Goal: Task Accomplishment & Management: Complete application form

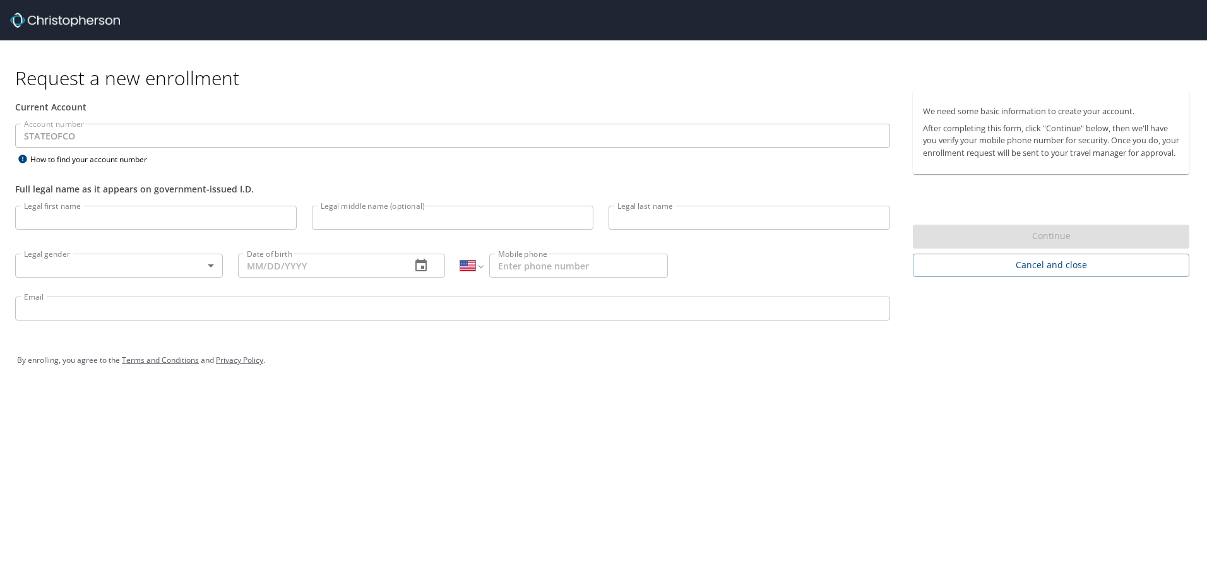
select select "US"
click at [229, 225] on input "Legal first name" at bounding box center [156, 218] width 282 height 24
click at [491, 176] on div "Full legal name as it appears on government-issued I.D." at bounding box center [453, 182] width 890 height 31
drag, startPoint x: 348, startPoint y: 139, endPoint x: 278, endPoint y: 150, distance: 71.5
click at [278, 150] on p at bounding box center [452, 150] width 875 height 4
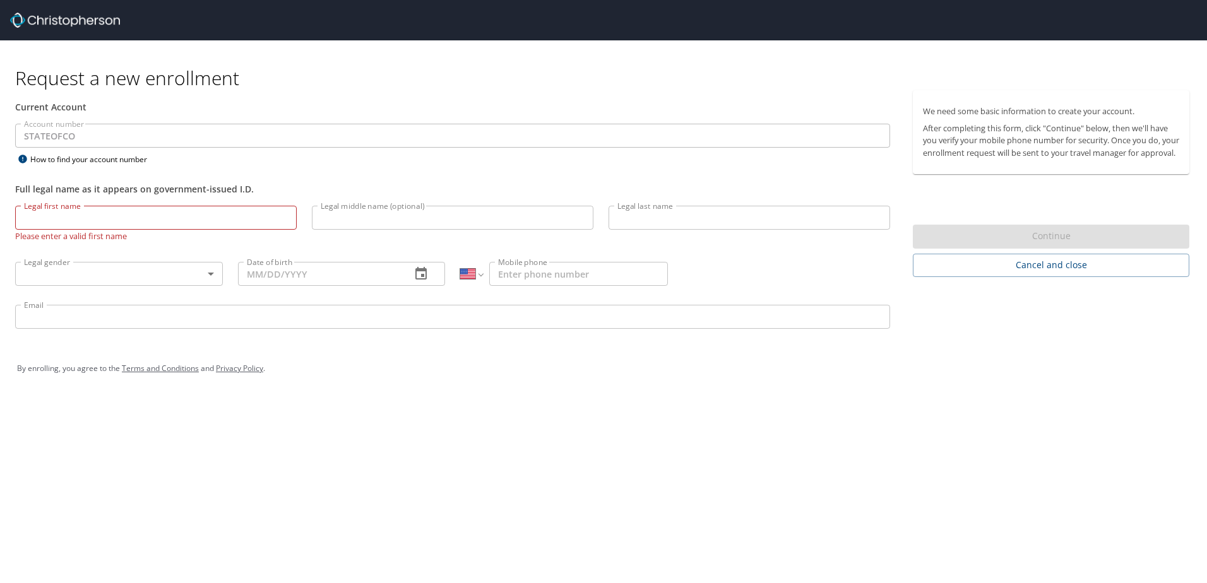
click at [277, 164] on div "Account number STATEOFCO Account number How to find your account number" at bounding box center [453, 146] width 890 height 44
click at [262, 222] on input "Legal first name" at bounding box center [156, 218] width 282 height 24
type input "[PERSON_NAME]"
click at [347, 218] on input "Legal middle name (optional)" at bounding box center [453, 218] width 282 height 24
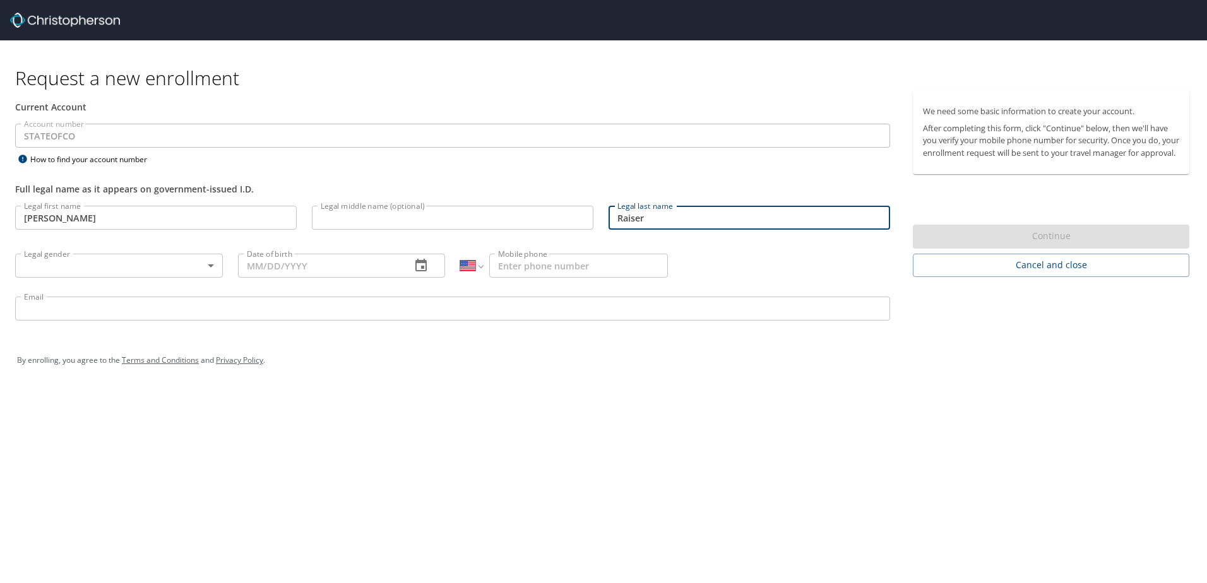
type input "Raiser"
click at [179, 276] on body "Request a new enrollment Current Account Account number STATEOFCO Account numbe…" at bounding box center [603, 291] width 1207 height 583
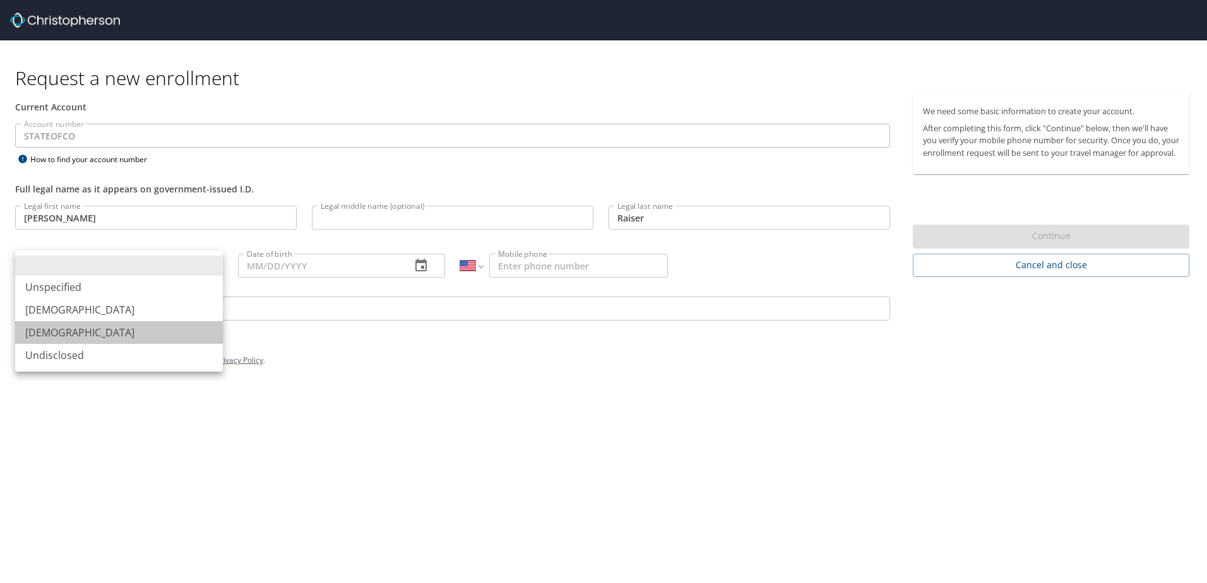
click at [169, 324] on li "[DEMOGRAPHIC_DATA]" at bounding box center [119, 332] width 208 height 23
type input "Female"
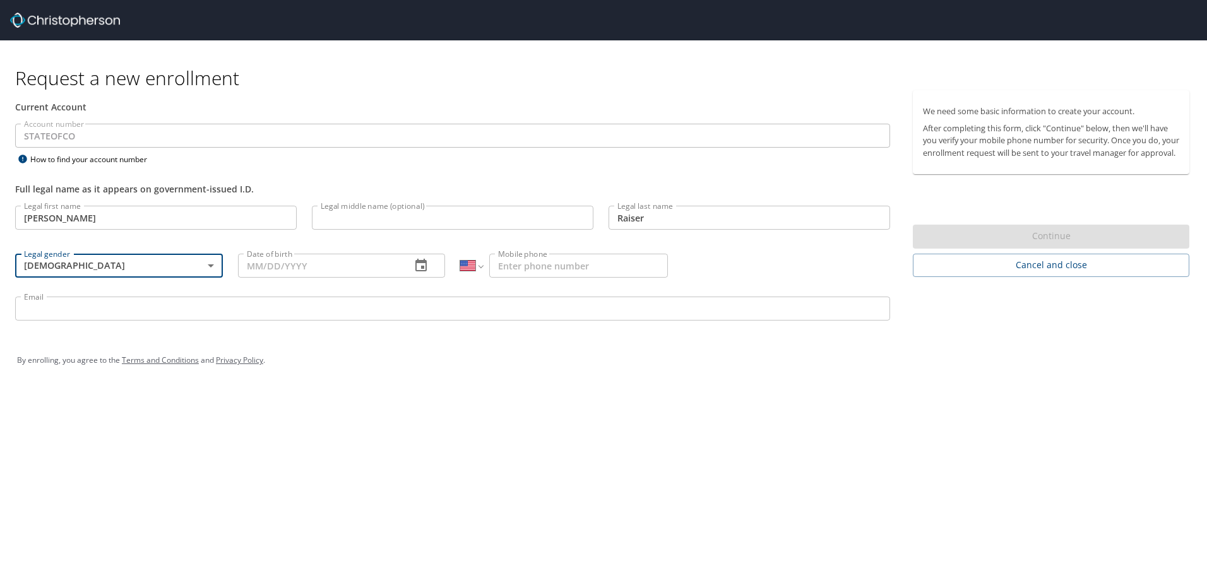
click at [381, 266] on input "Date of birth" at bounding box center [320, 266] width 164 height 24
type input "12/21/1985"
drag, startPoint x: 626, startPoint y: 247, endPoint x: 598, endPoint y: 278, distance: 42.5
click at [599, 277] on div "International Afghanistan Åland Islands Albania Algeria American Samoa Andorra …" at bounding box center [564, 265] width 223 height 48
click at [598, 278] on p at bounding box center [564, 280] width 208 height 4
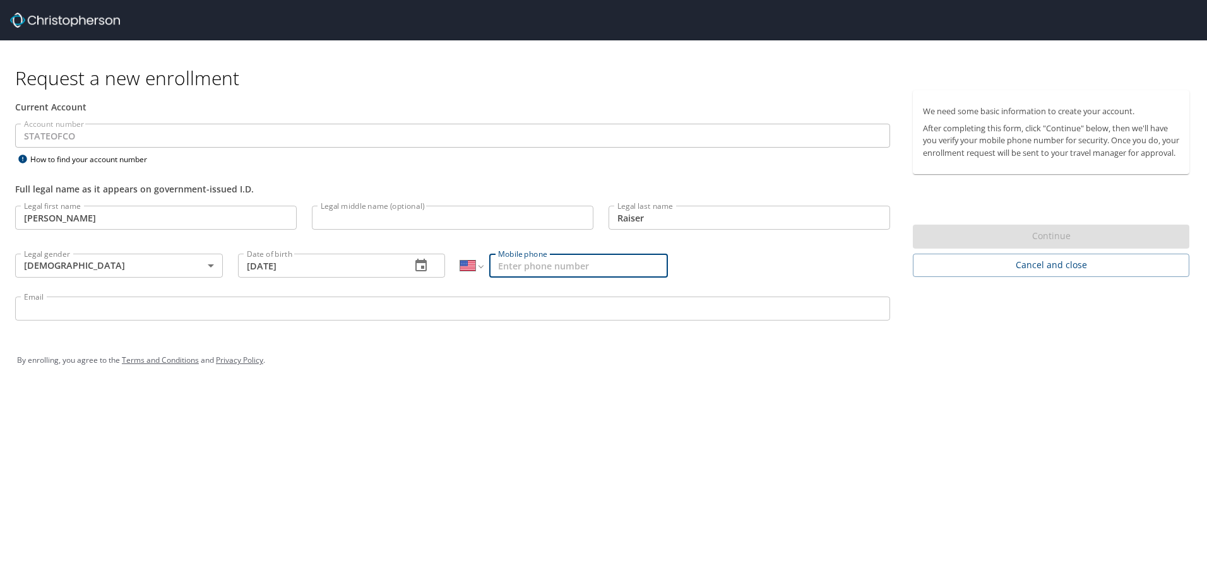
click at [595, 273] on input "Mobile phone" at bounding box center [578, 266] width 179 height 24
type input "(720) 514-0351"
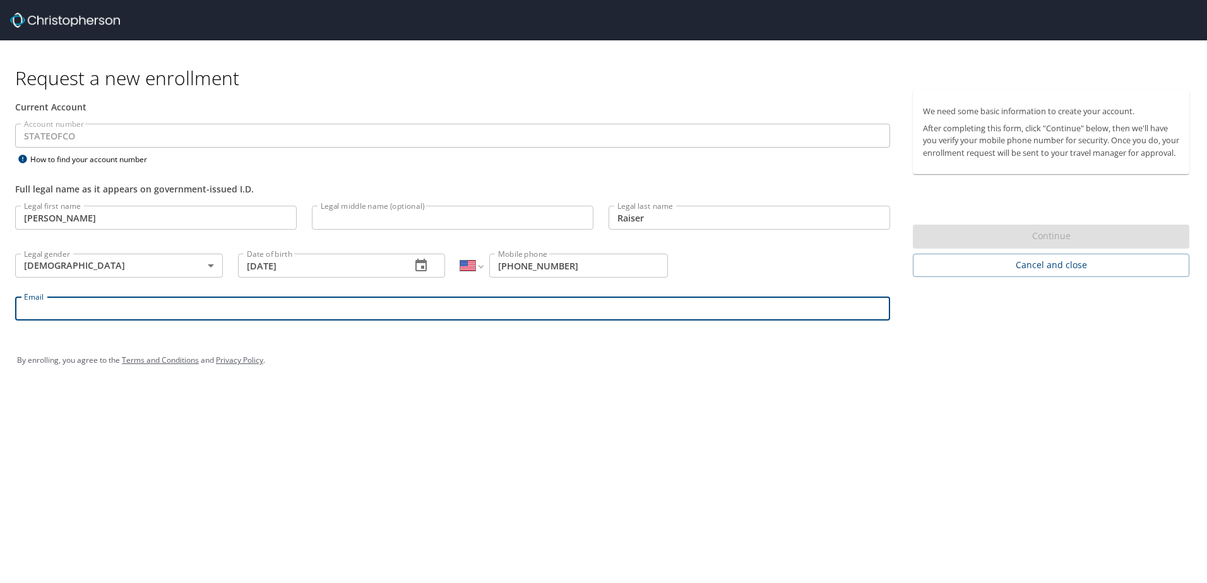
click at [436, 309] on input "Email" at bounding box center [452, 309] width 875 height 24
click at [458, 377] on div "By enrolling, you agree to the Terms and Conditions and Privacy Policy ." at bounding box center [604, 360] width 1192 height 57
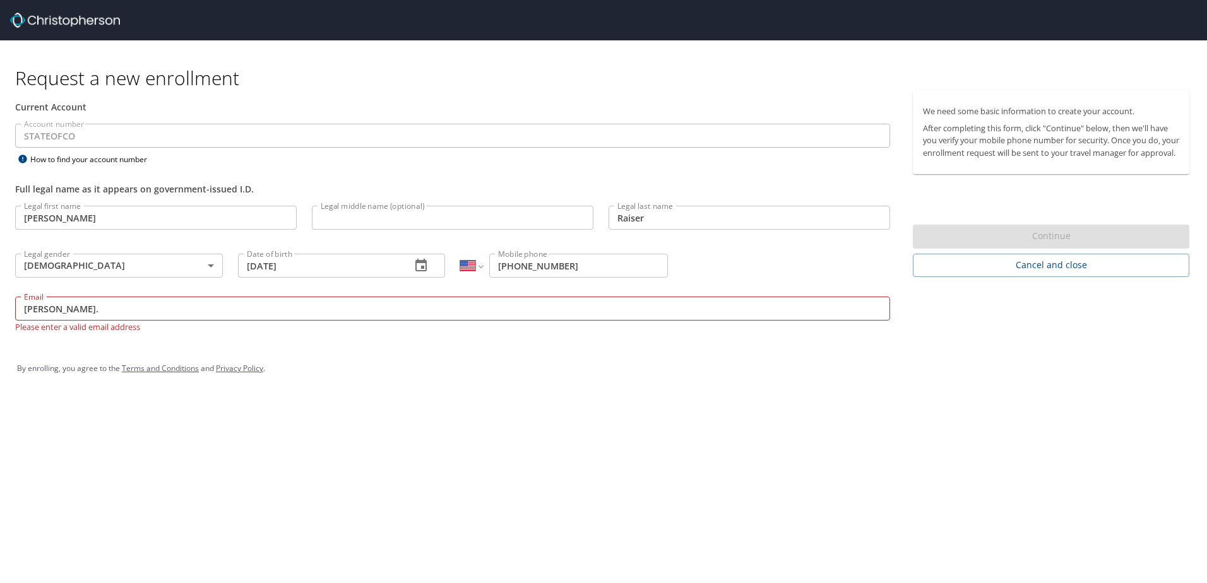
click at [380, 294] on div "Email jacy. Email Please enter a valid email address" at bounding box center [453, 314] width 890 height 51
drag, startPoint x: 380, startPoint y: 294, endPoint x: 376, endPoint y: 300, distance: 7.4
click at [376, 300] on div "Email jacy. Email Please enter a valid email address" at bounding box center [453, 314] width 890 height 51
click at [376, 310] on input "jacy." at bounding box center [452, 309] width 875 height 24
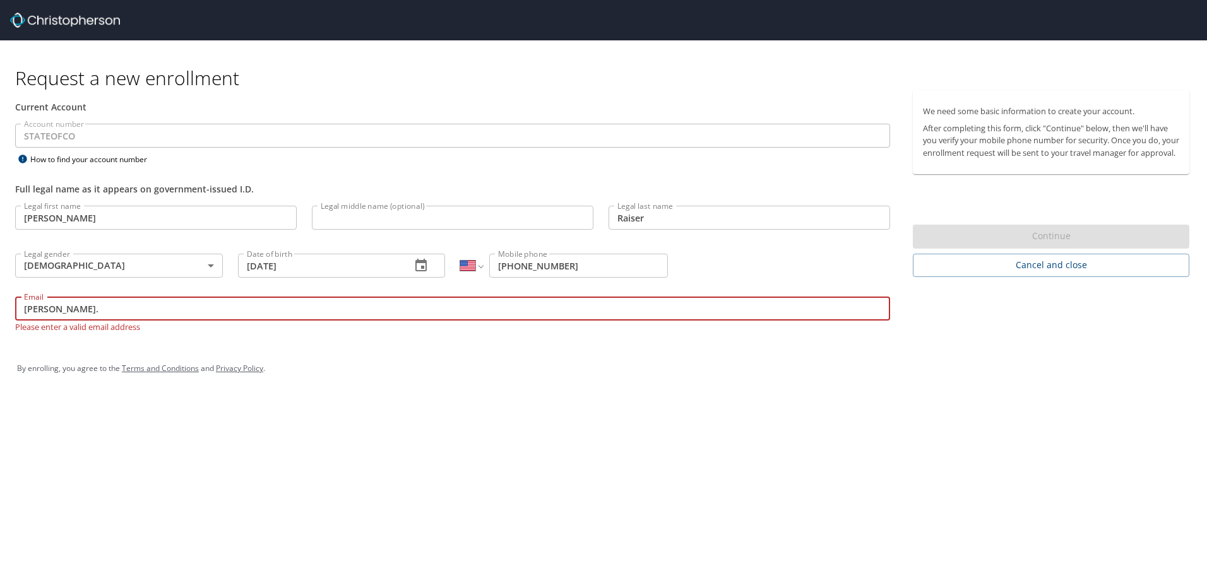
type input "jacy.raiser@dhha.org"
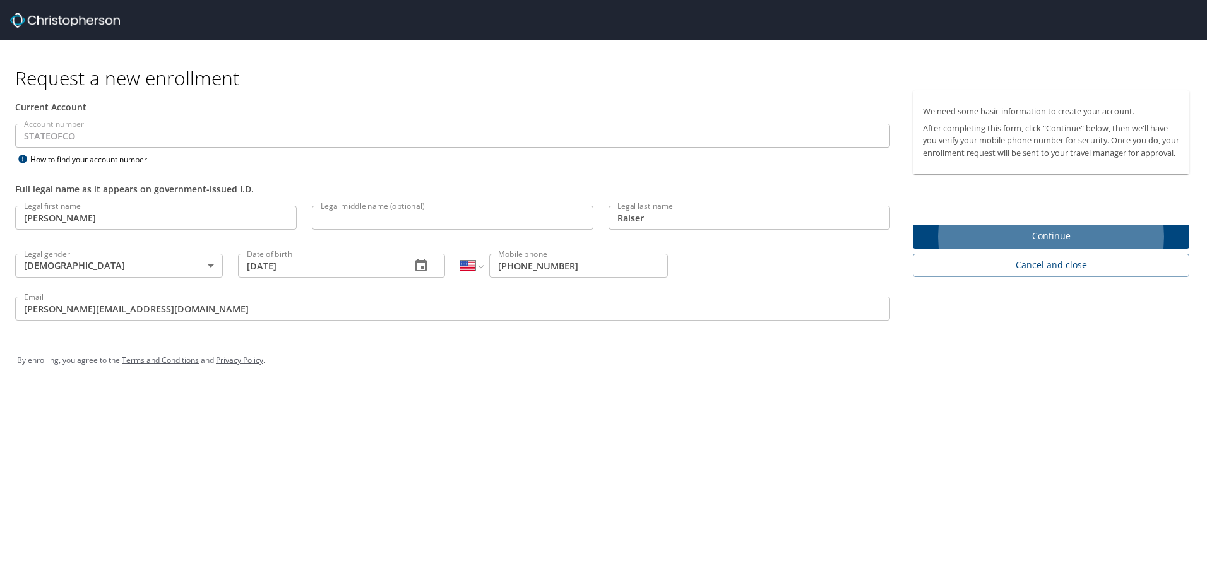
click at [934, 235] on div "We need some basic information to create your account. After completing this fo…" at bounding box center [1056, 183] width 287 height 187
click at [933, 244] on span "Continue" at bounding box center [1051, 237] width 256 height 16
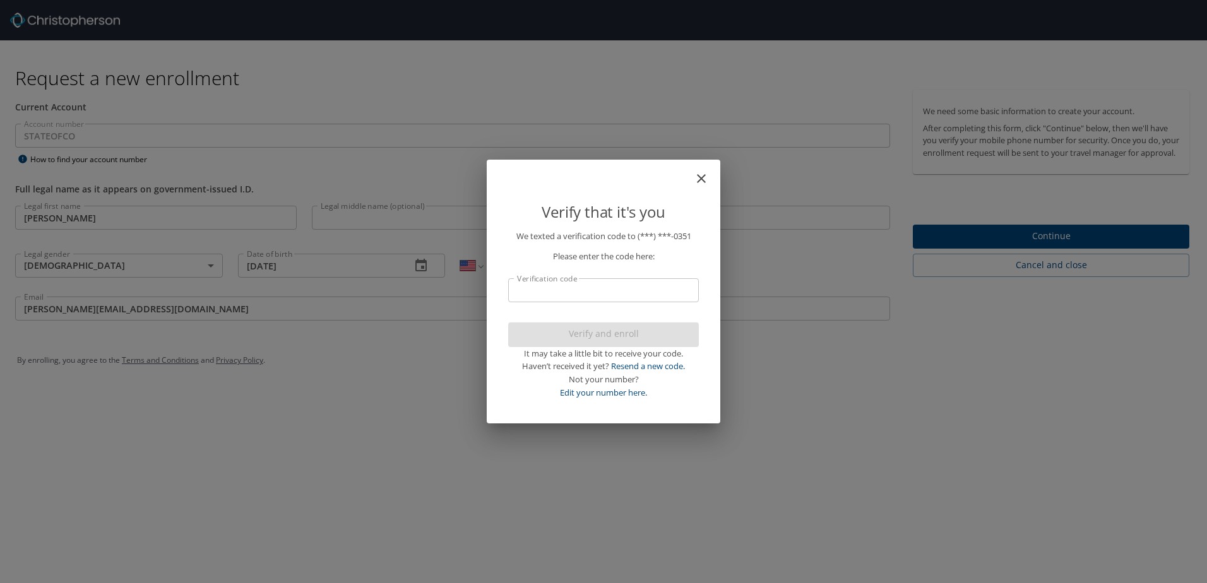
click at [568, 288] on input "Verification code" at bounding box center [603, 290] width 191 height 24
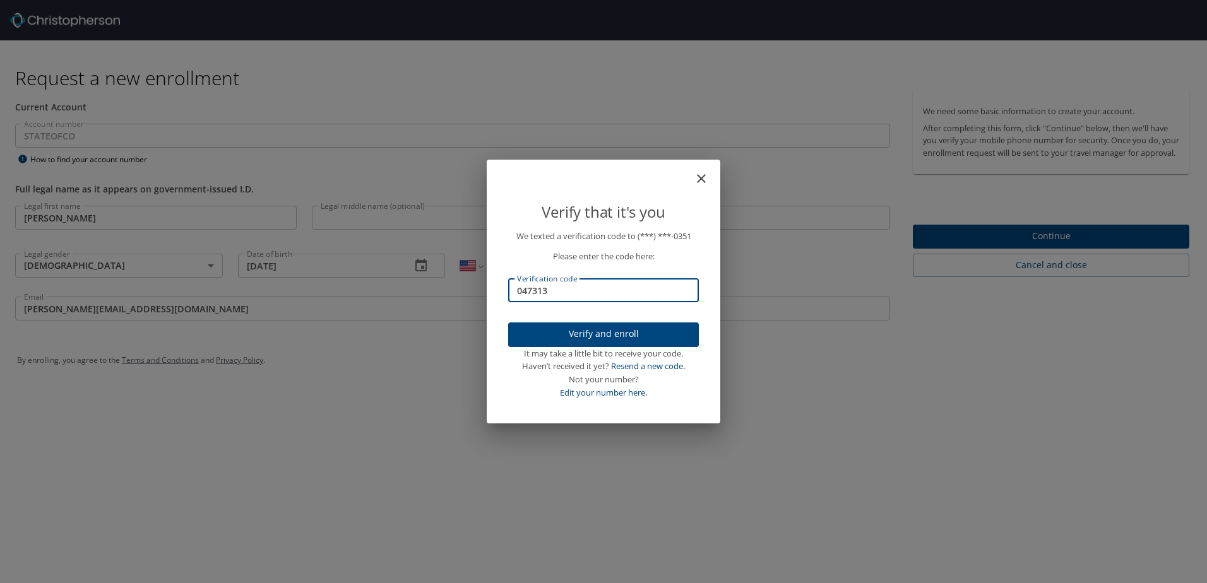
type input "047313"
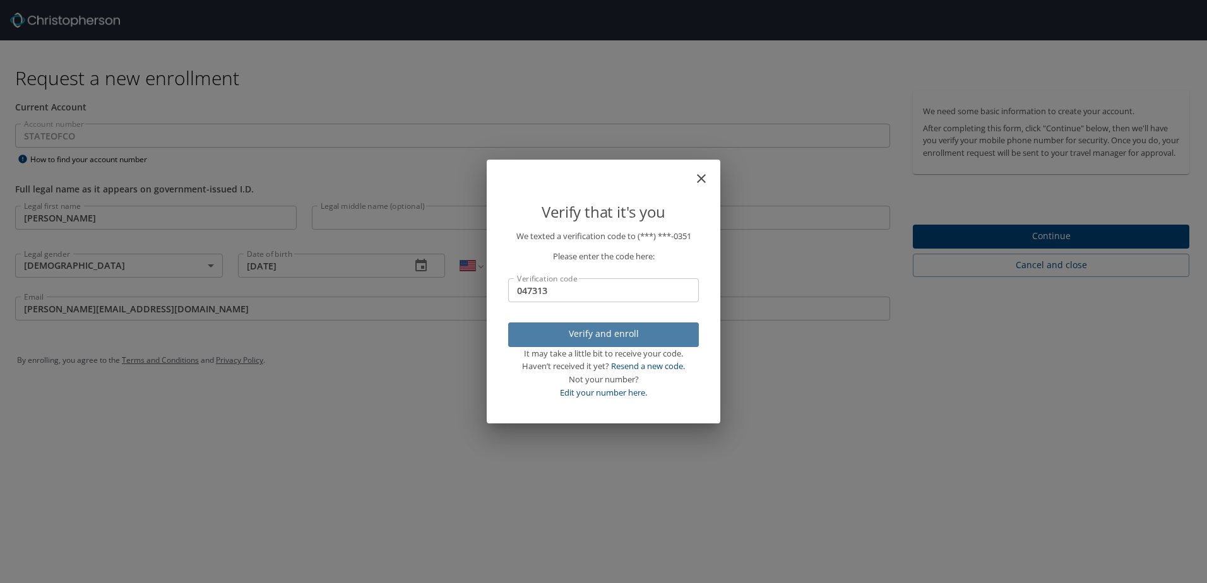
click at [586, 341] on span "Verify and enroll" at bounding box center [603, 334] width 170 height 16
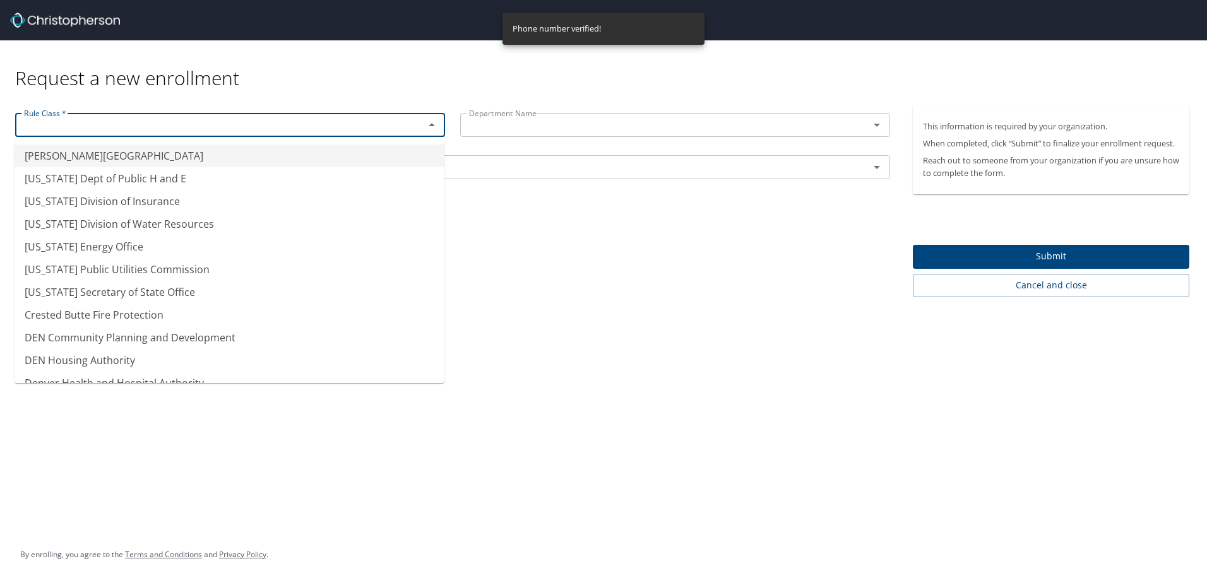
click at [318, 121] on input "text" at bounding box center [211, 125] width 385 height 16
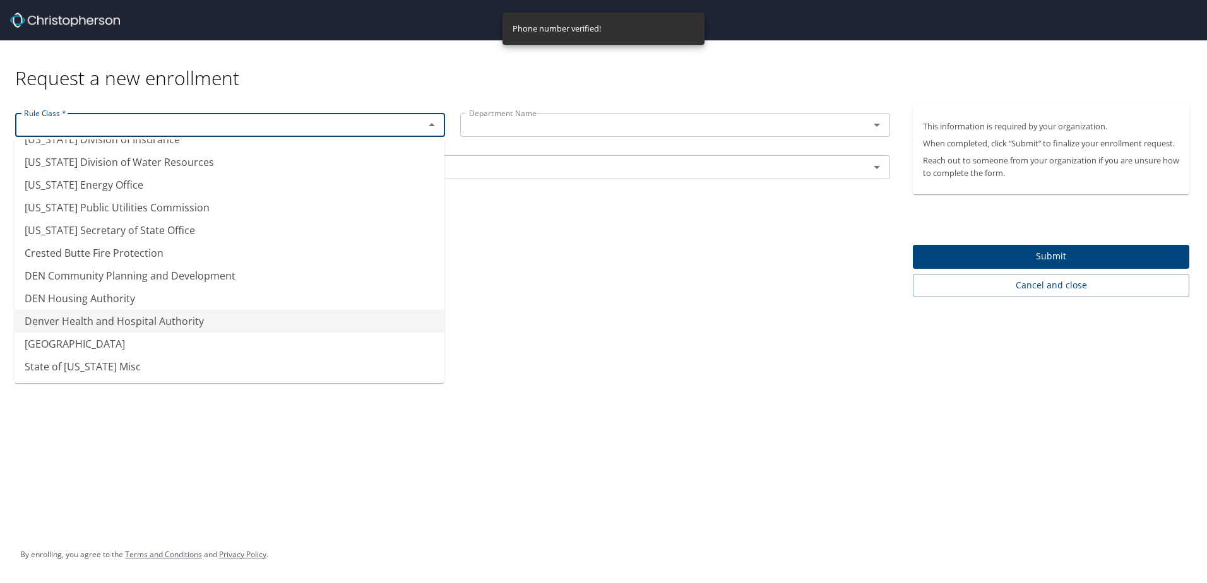
click at [265, 312] on li "Denver Health and Hospital Authority" at bounding box center [230, 321] width 430 height 23
type input "Denver Health and Hospital Authority"
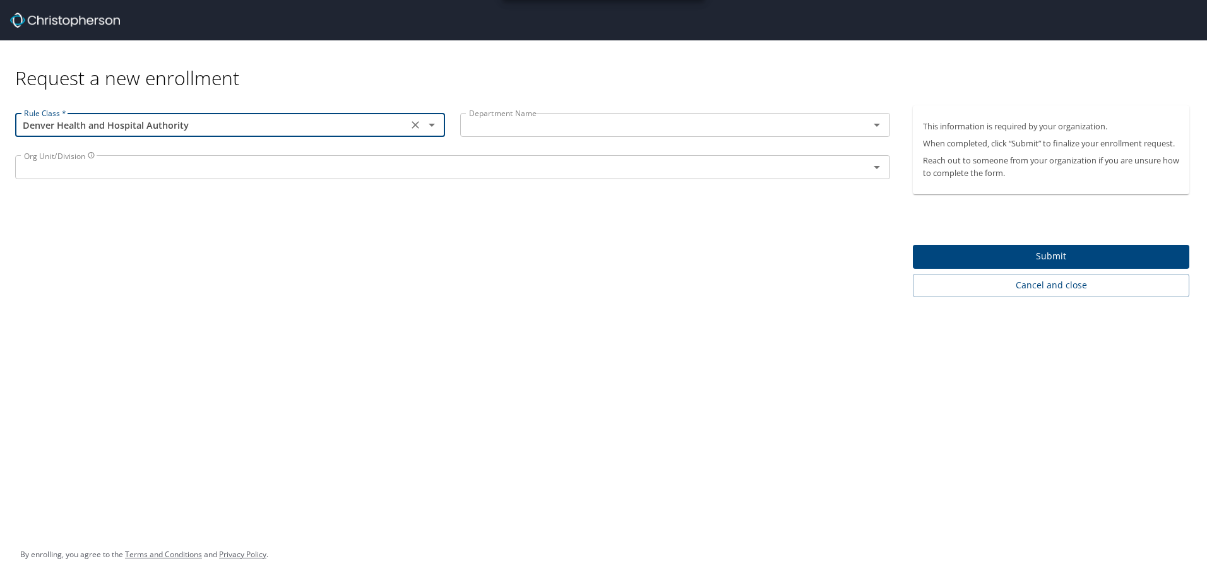
click at [499, 136] on div "Department Name" at bounding box center [675, 125] width 430 height 24
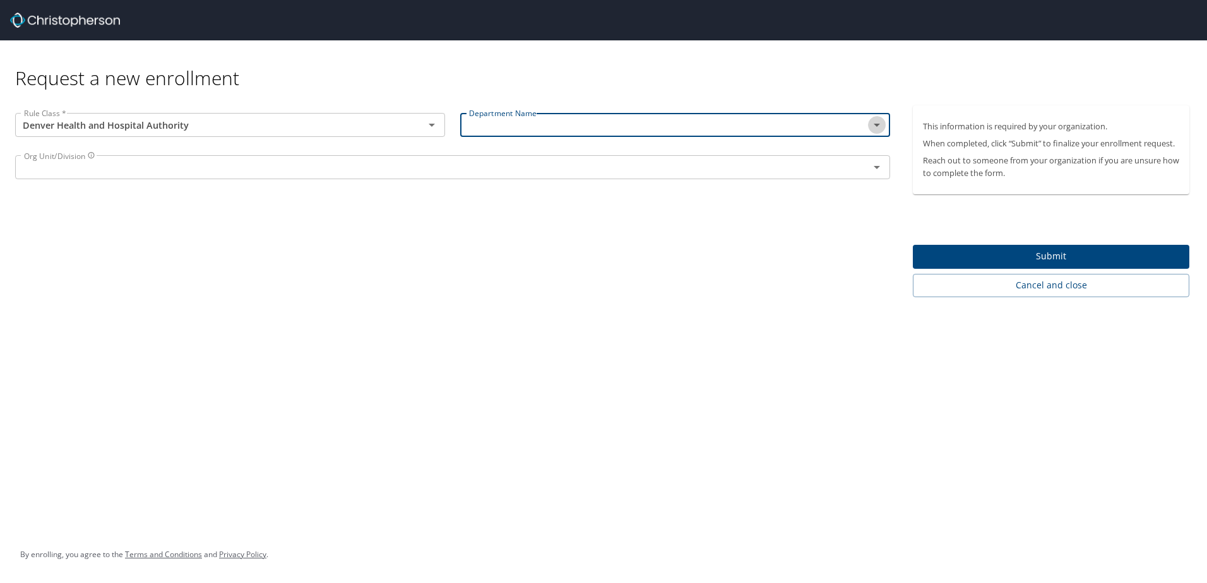
click at [879, 131] on icon "Open" at bounding box center [876, 124] width 15 height 15
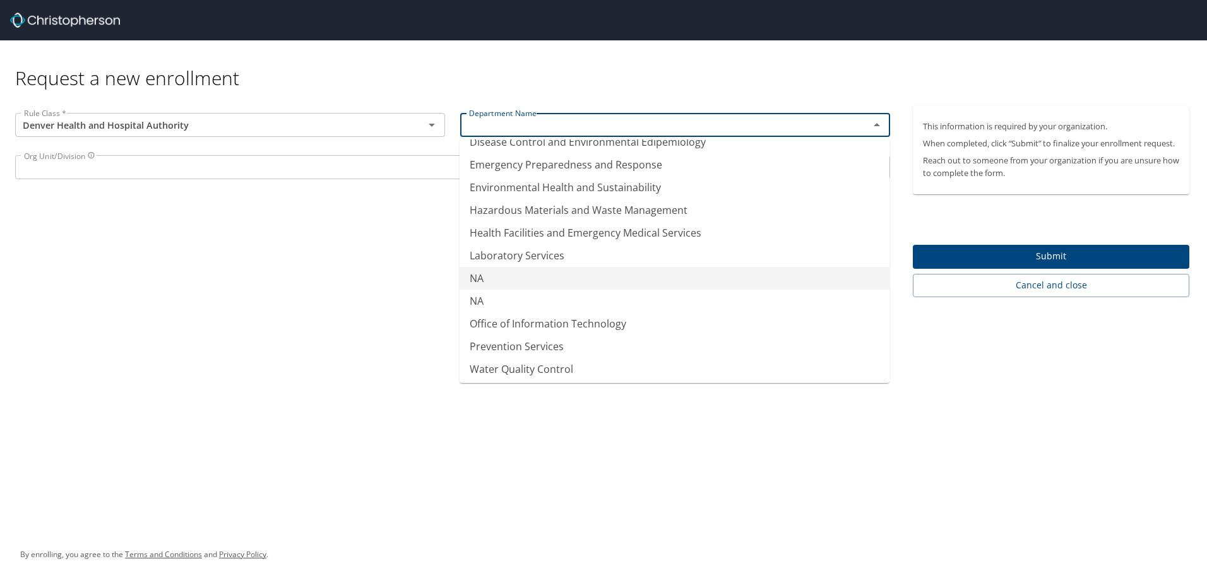
scroll to position [85, 0]
click at [696, 321] on li "Office of Information Technology" at bounding box center [675, 321] width 430 height 23
type input "Office of Information Technology"
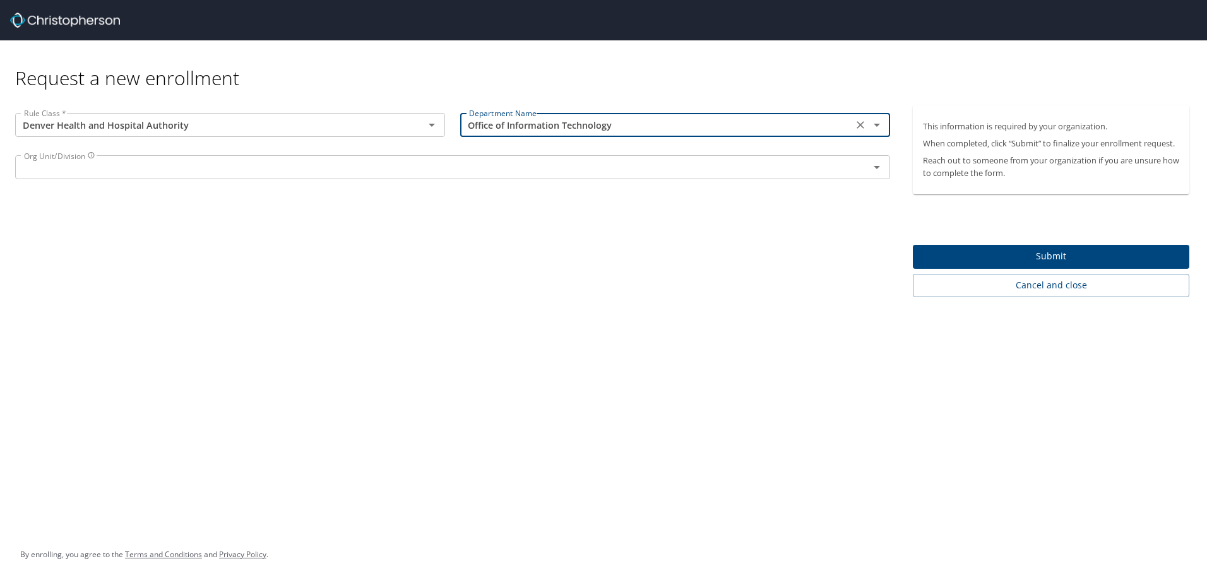
click at [312, 172] on input "text" at bounding box center [434, 167] width 830 height 16
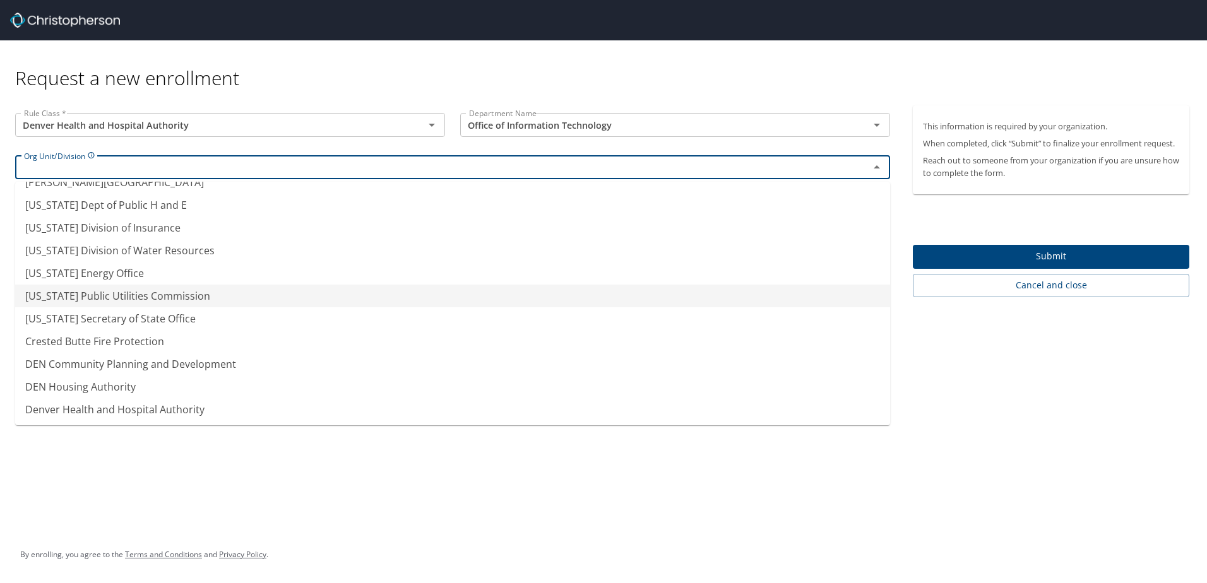
scroll to position [62, 0]
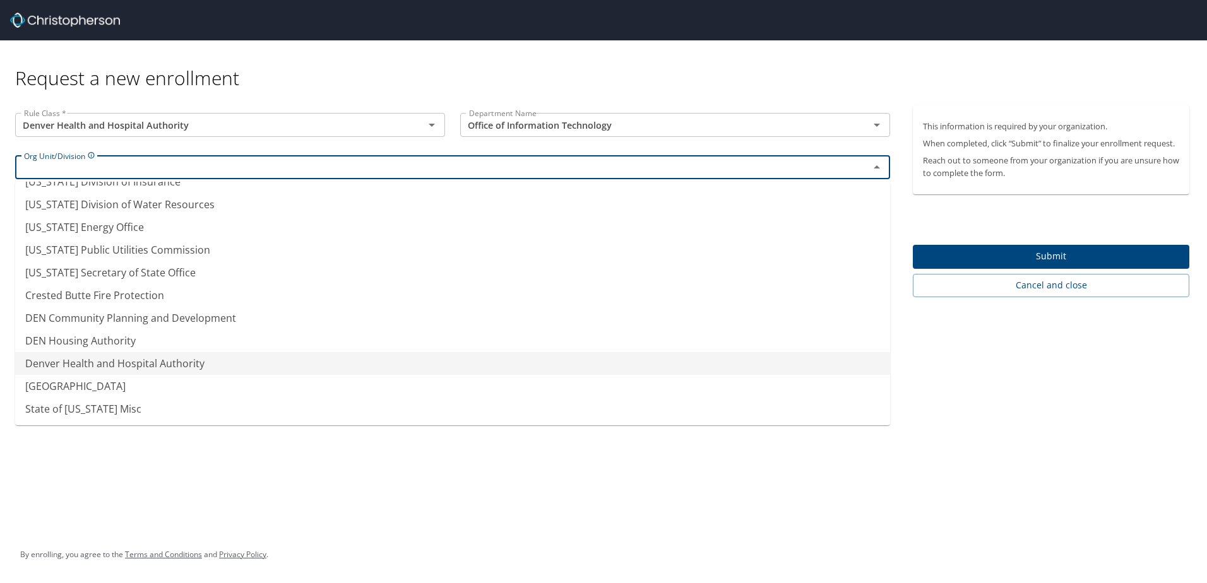
click at [293, 359] on li "Denver Health and Hospital Authority" at bounding box center [452, 363] width 875 height 23
type input "Denver Health and Hospital Authority"
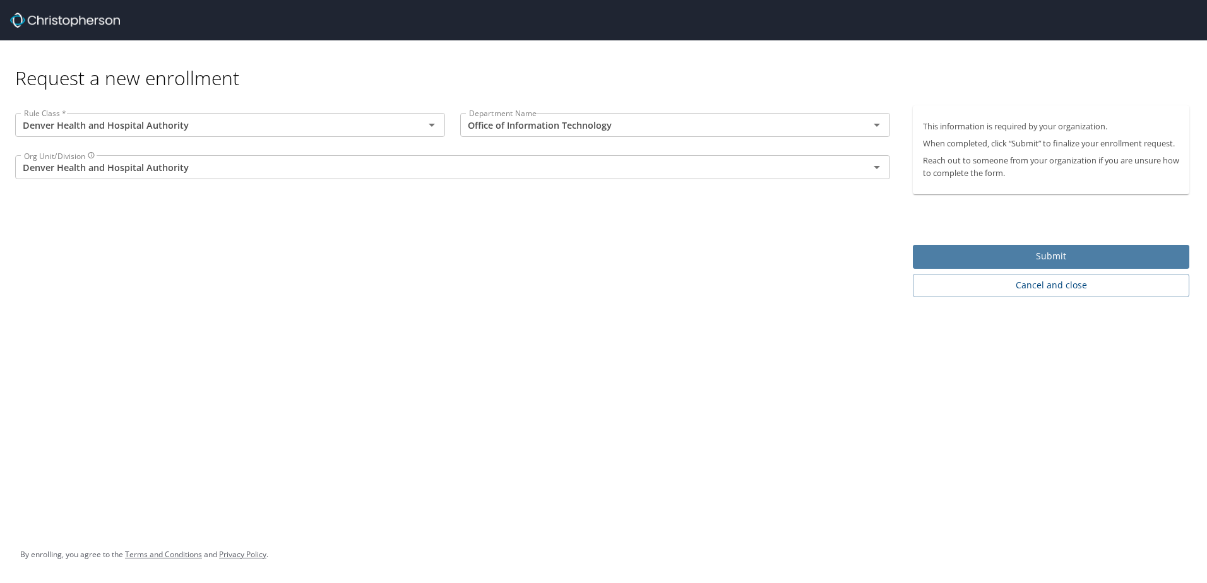
click at [962, 251] on span "Submit" at bounding box center [1051, 257] width 256 height 16
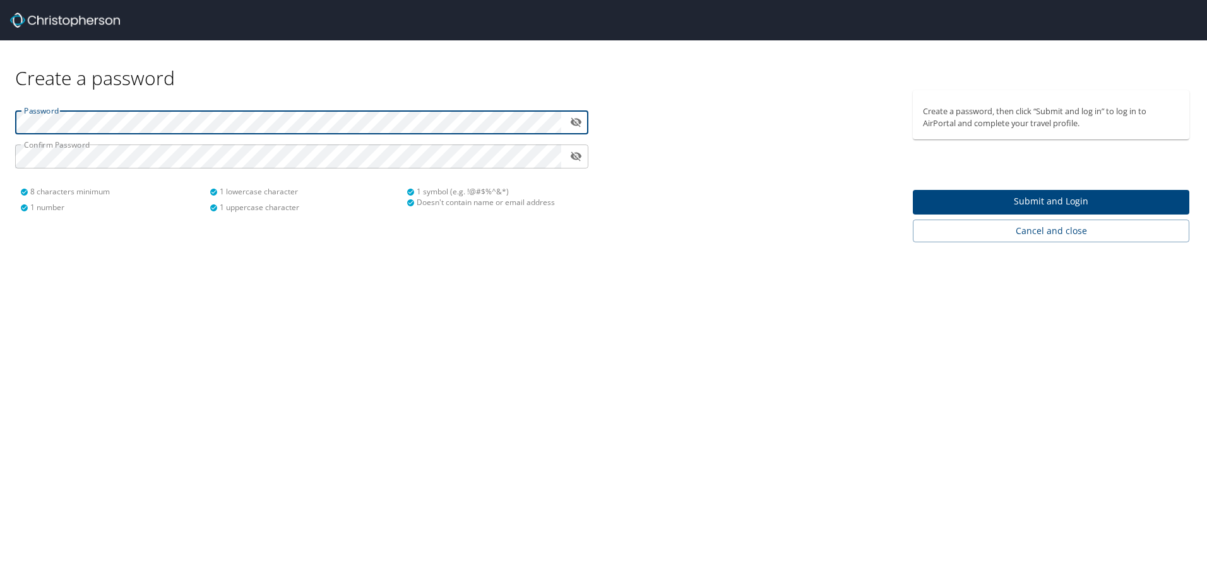
click at [1003, 204] on span "Submit and Login" at bounding box center [1051, 202] width 256 height 16
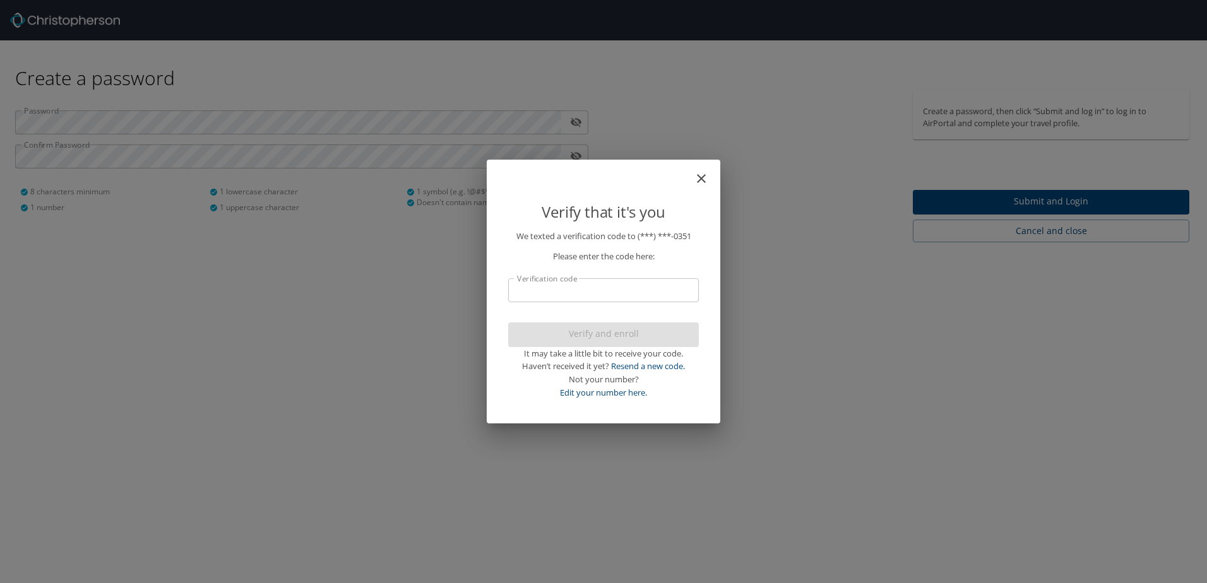
click at [674, 287] on input "Verification code" at bounding box center [603, 290] width 191 height 24
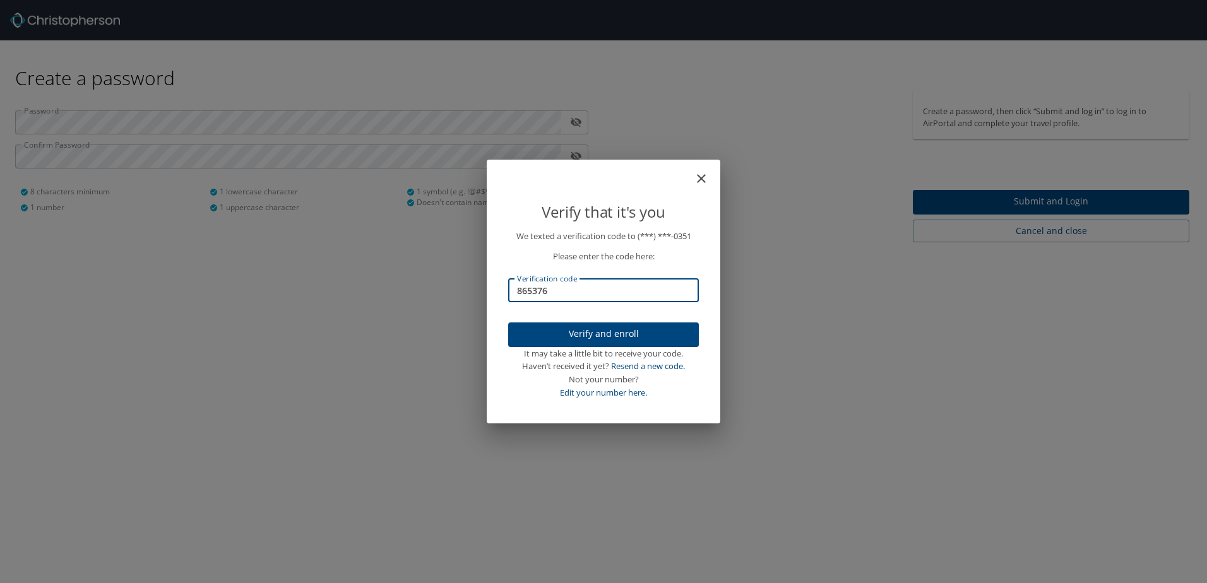
type input "865376"
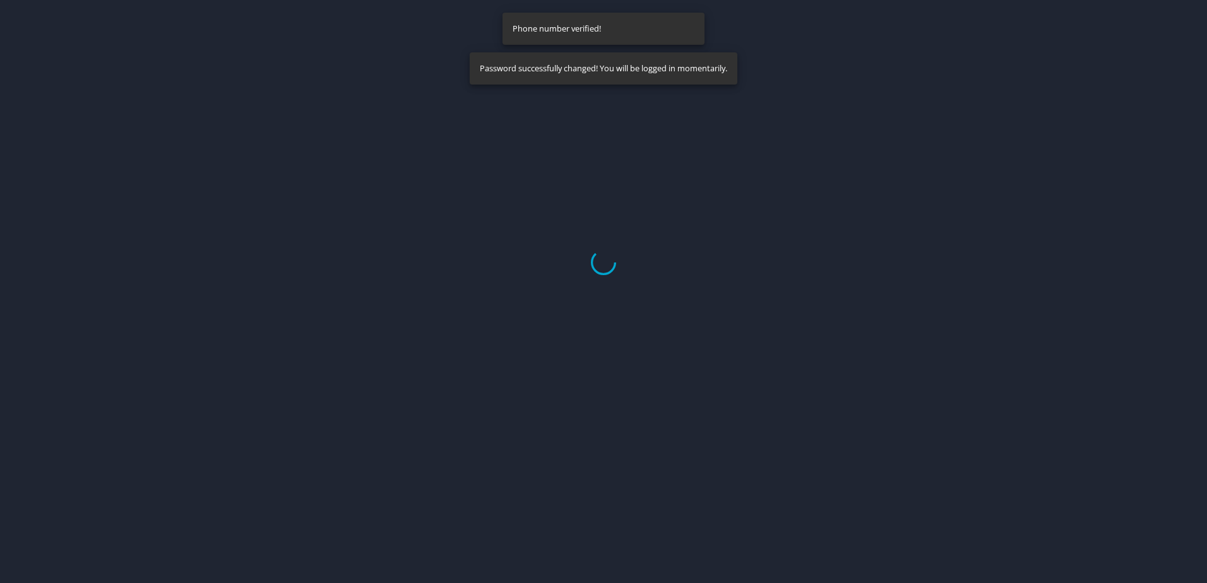
select select "US"
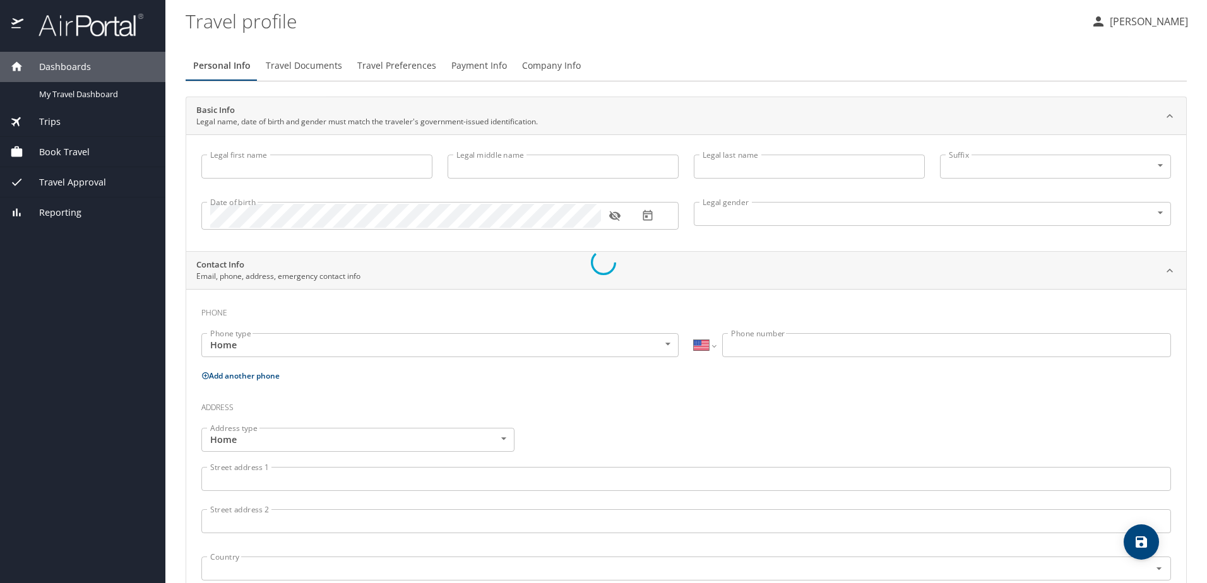
type input "Jacynda"
type input "Raiser"
type input "Female"
select select "US"
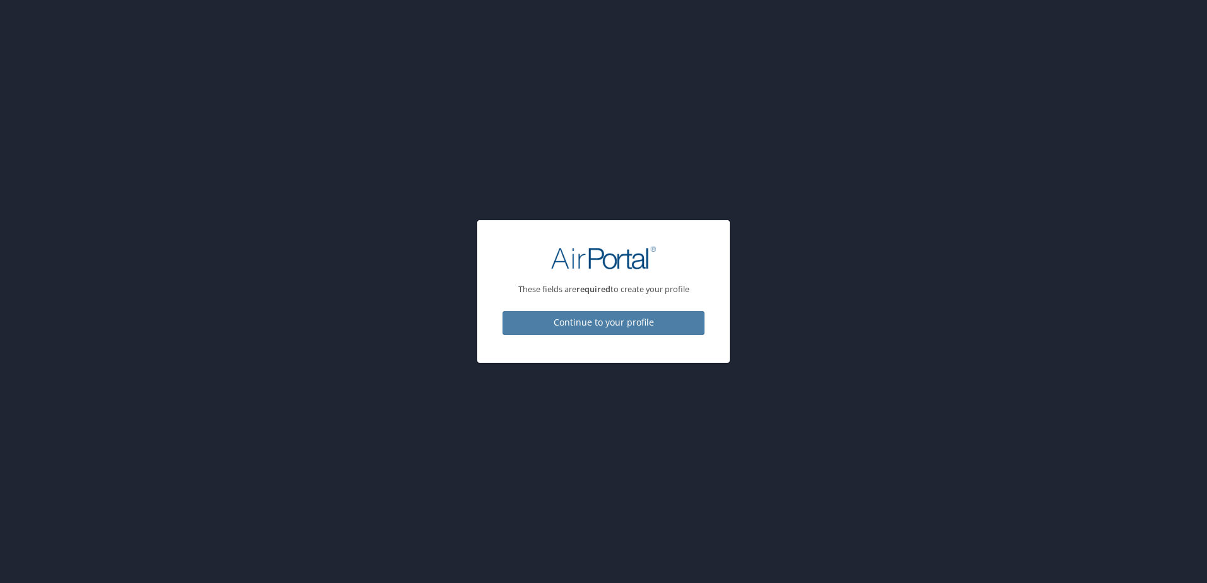
click at [684, 324] on span "Continue to your profile" at bounding box center [604, 323] width 182 height 16
select select "US"
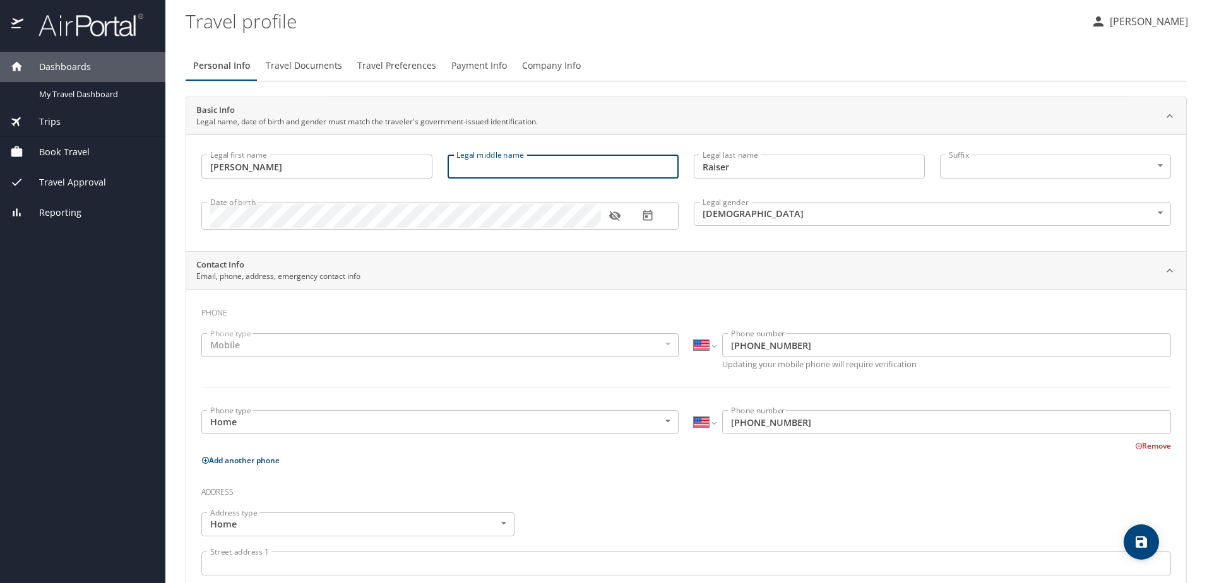
click at [603, 161] on input "Legal middle name" at bounding box center [563, 167] width 231 height 24
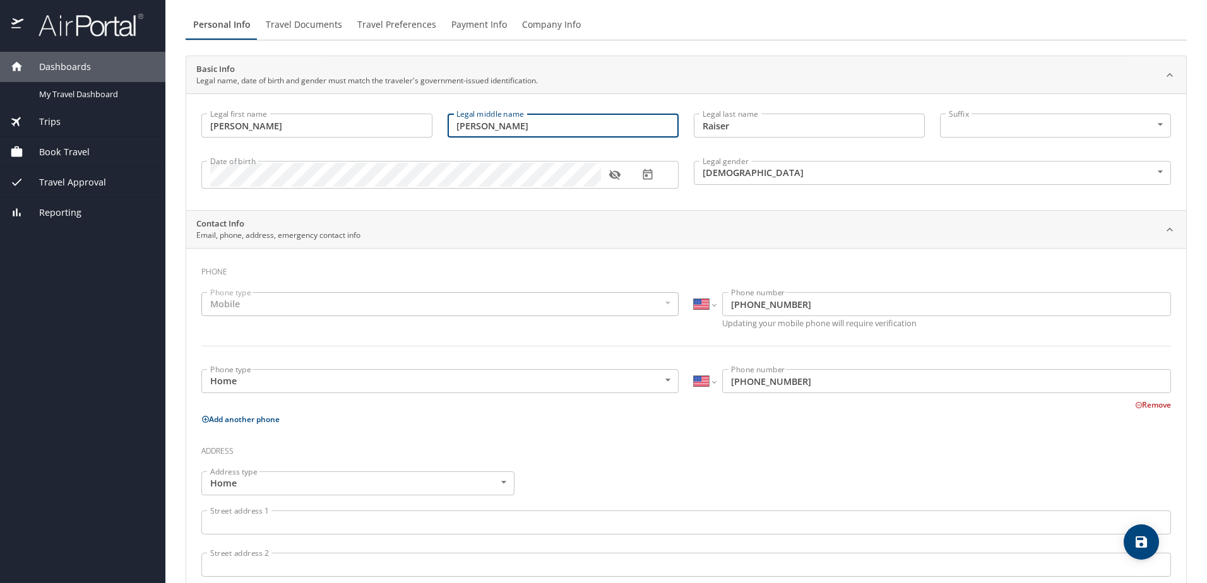
scroll to position [63, 0]
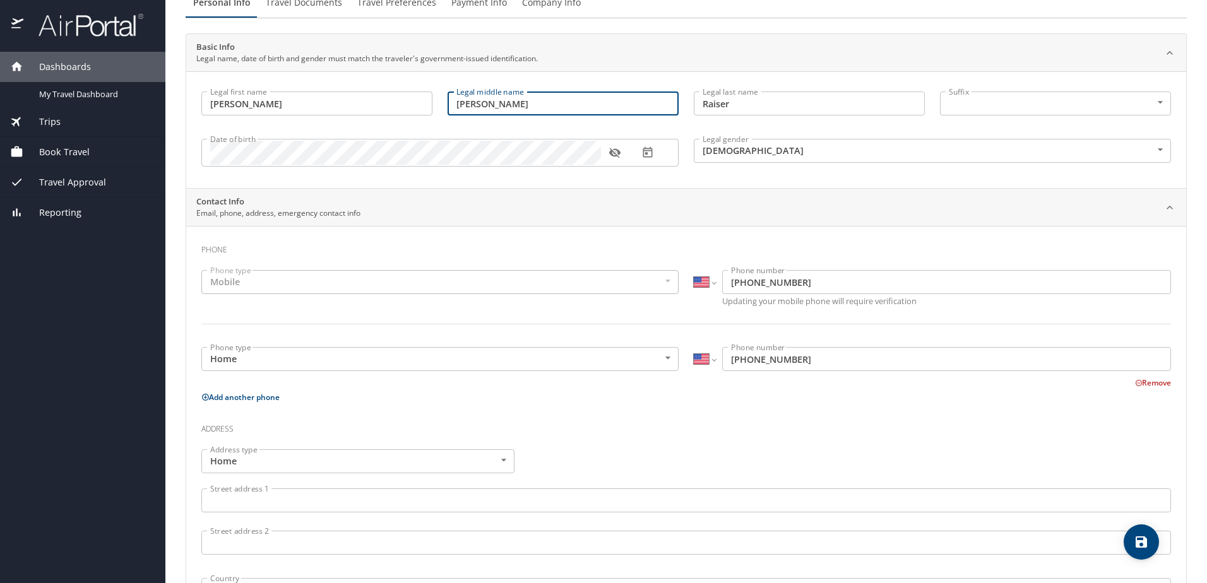
type input "Helen"
click at [458, 283] on div "Mobile" at bounding box center [439, 282] width 477 height 24
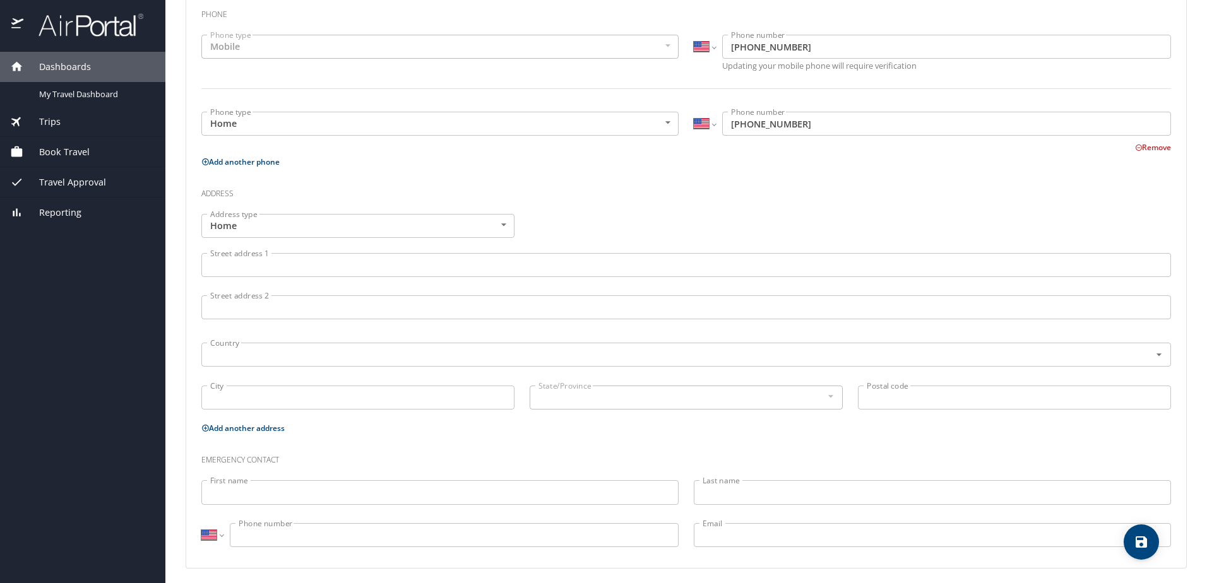
scroll to position [304, 0]
drag, startPoint x: 449, startPoint y: 271, endPoint x: 448, endPoint y: 263, distance: 8.2
click at [449, 270] on input "Street address 1" at bounding box center [686, 259] width 970 height 24
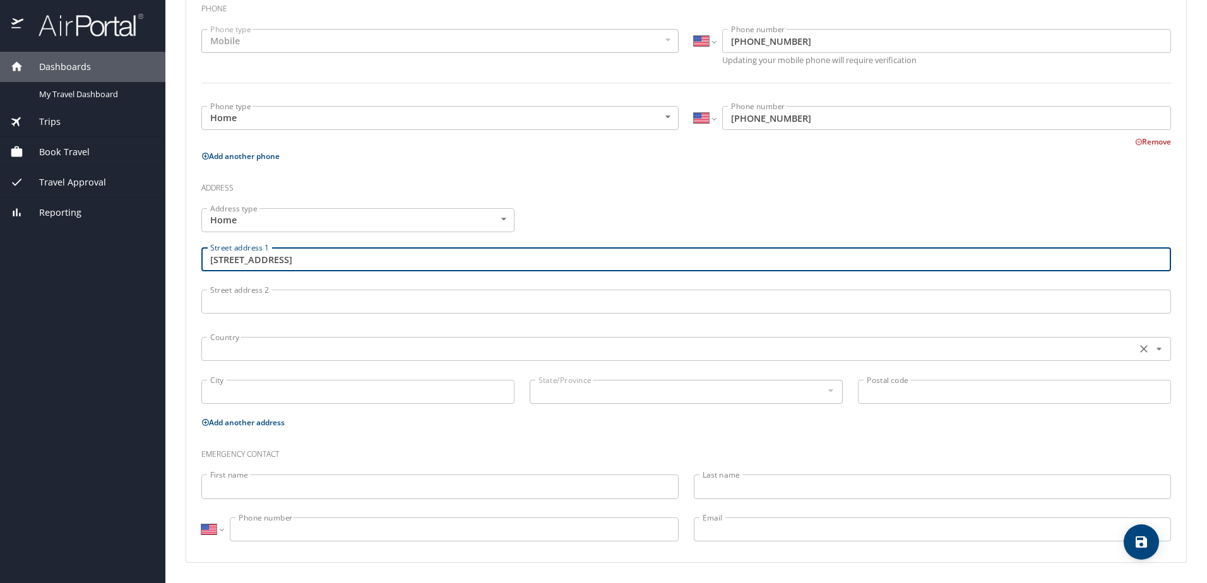
click at [398, 360] on div "Country" at bounding box center [686, 349] width 970 height 24
type input "9833 W Saratoga Pl"
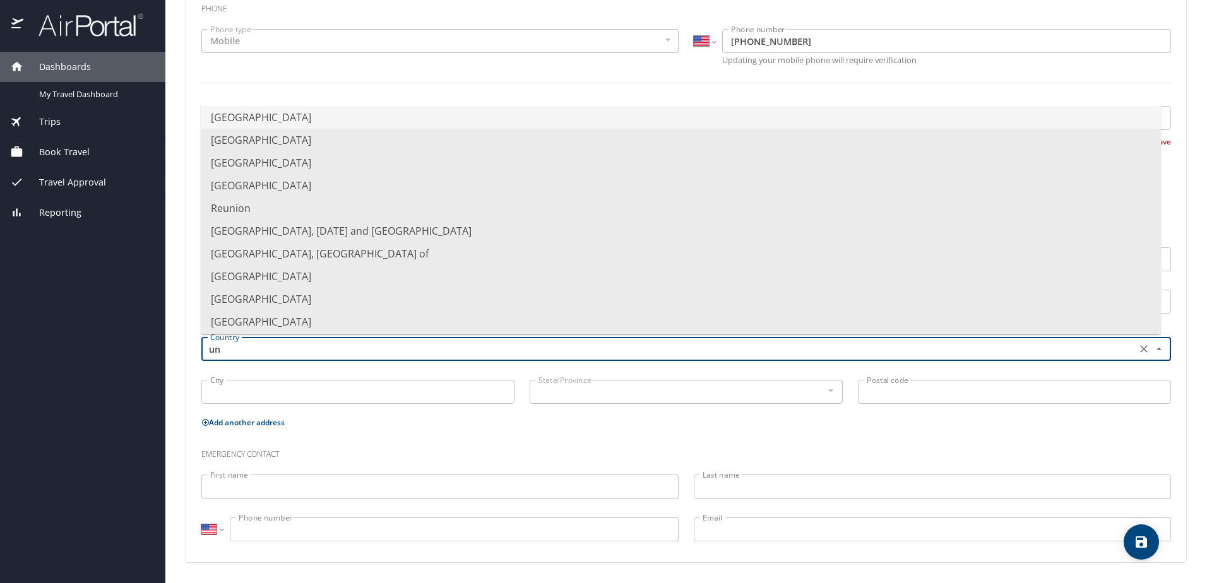
click at [366, 120] on li "United States of America" at bounding box center [681, 117] width 960 height 23
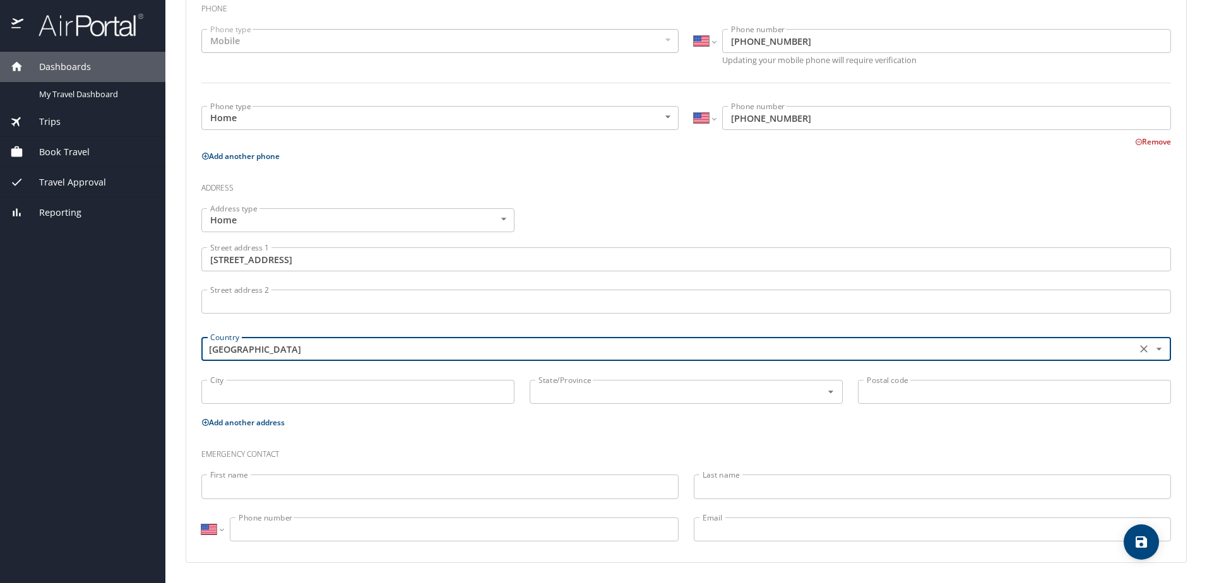
type input "United States of America"
click at [310, 390] on input "City" at bounding box center [357, 392] width 313 height 24
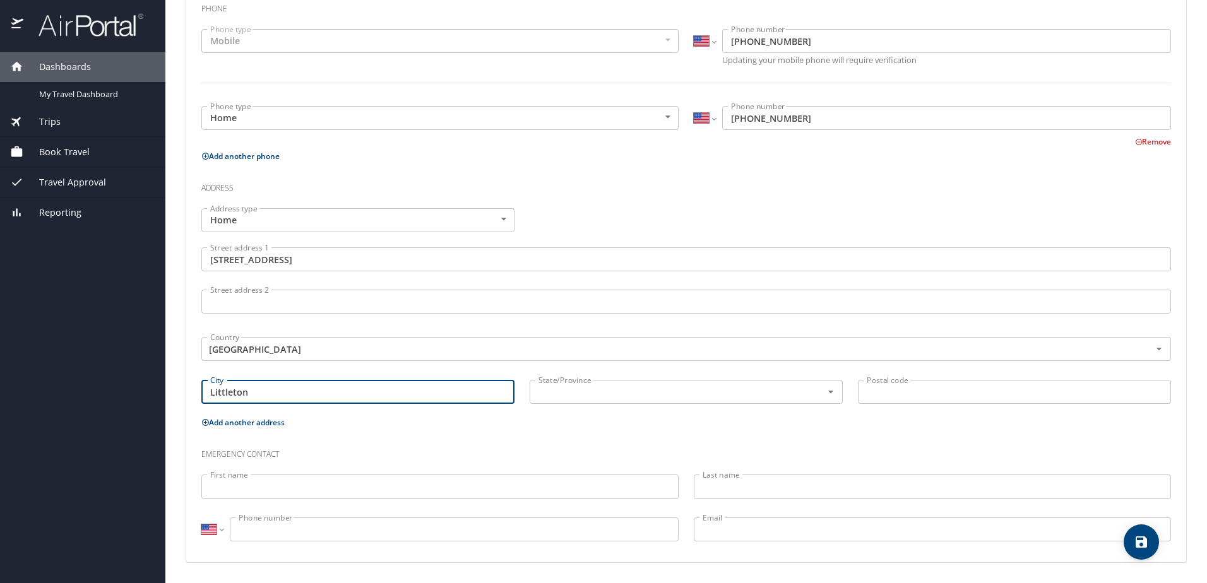
type input "Littleton"
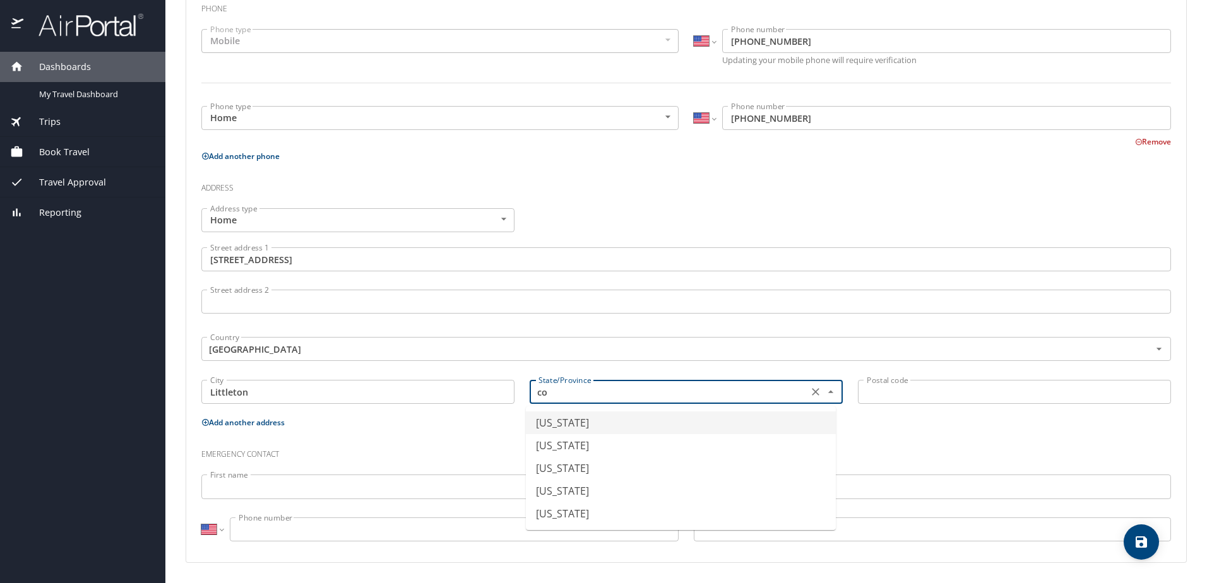
type input "Colorado"
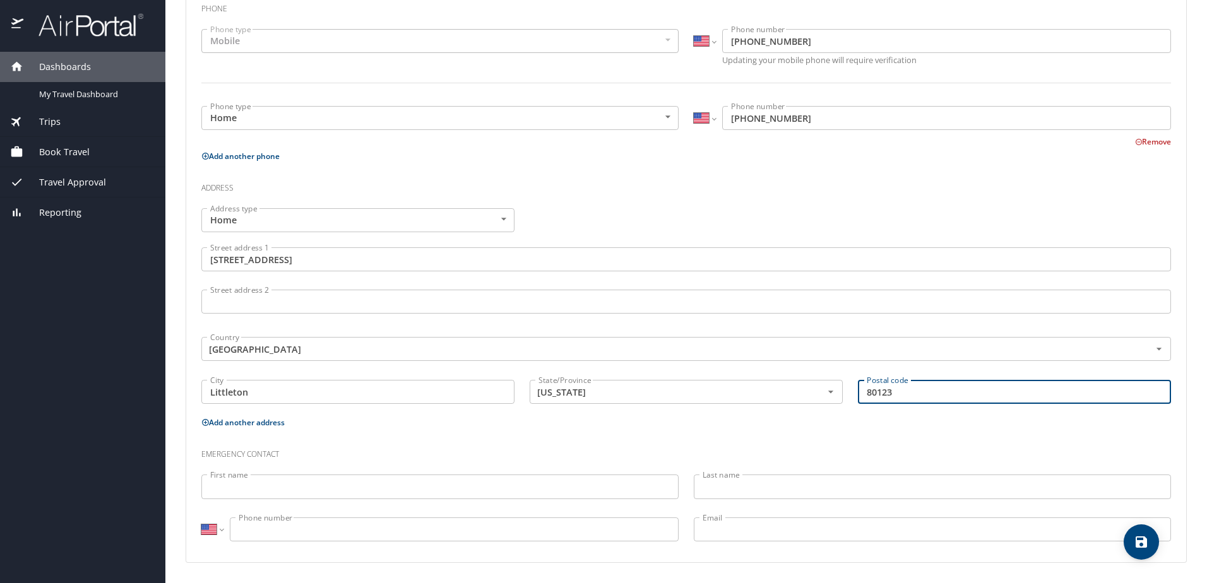
type input "80123"
click at [398, 472] on div "First name First name" at bounding box center [440, 488] width 492 height 42
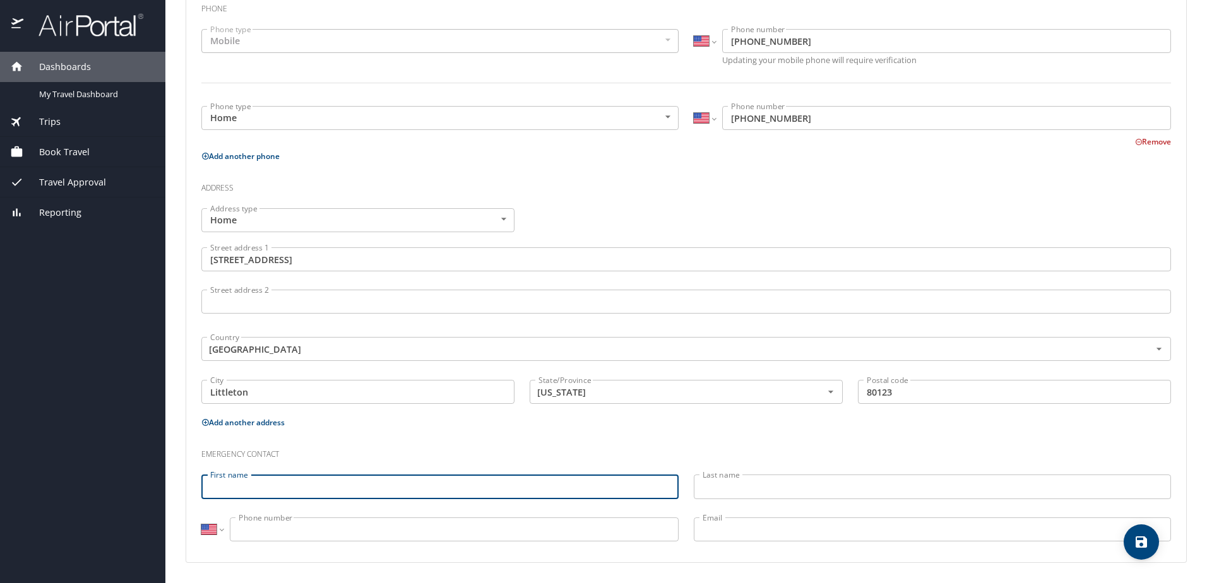
click at [402, 488] on input "First name" at bounding box center [439, 487] width 477 height 24
type input "Susan"
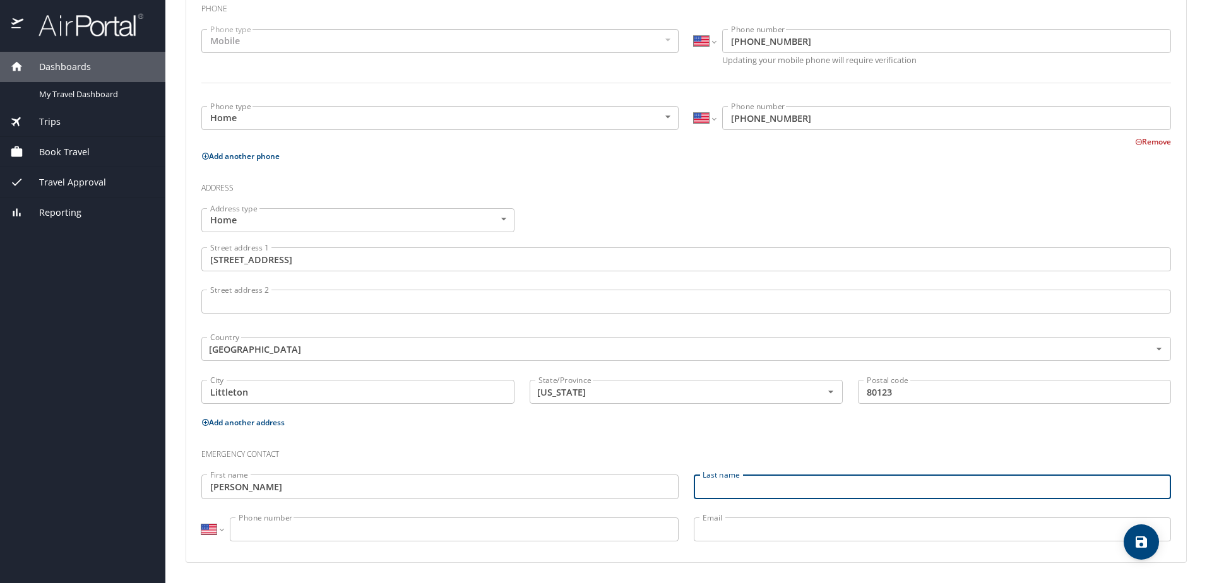
type input "r"
type input "Raiser"
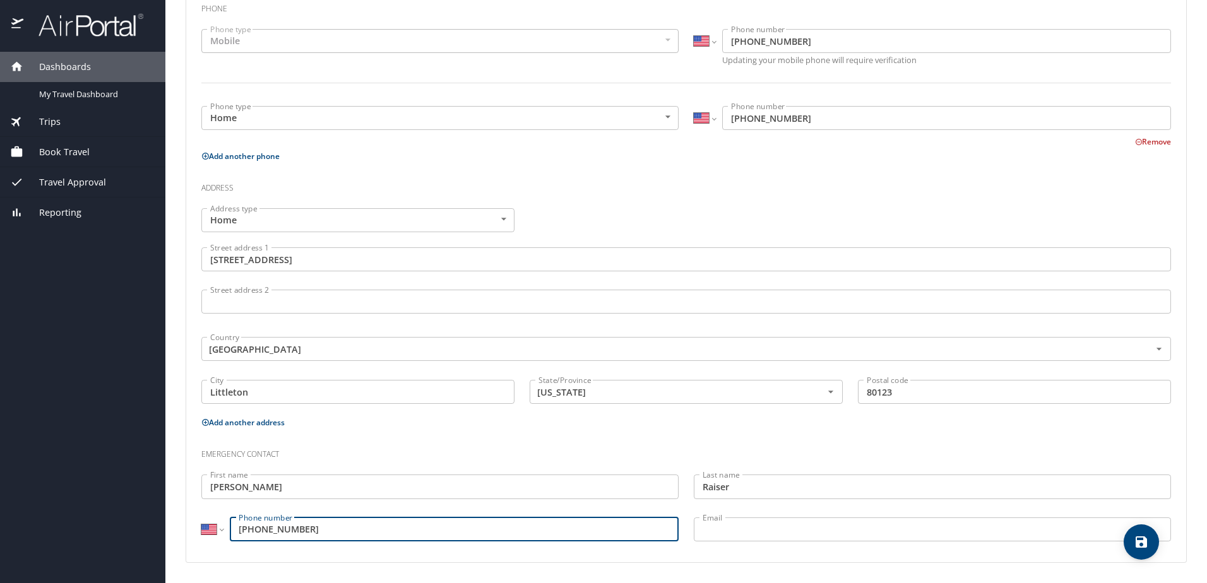
type input "(303) 332-2557"
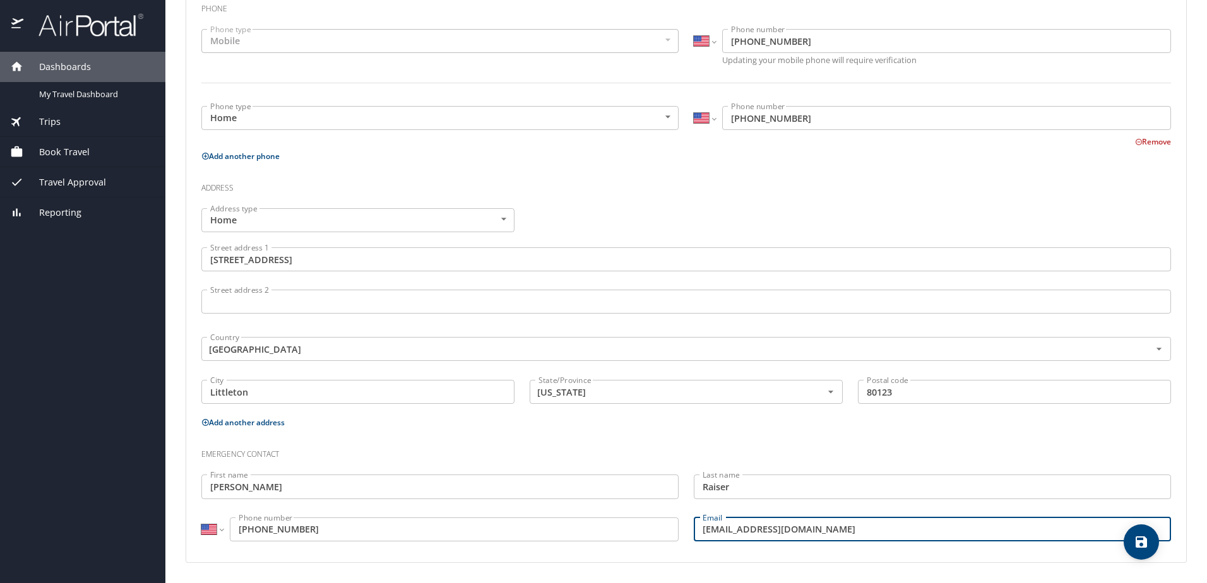
type input "susraiser@comcast.net"
click at [1151, 546] on span "save" at bounding box center [1141, 542] width 35 height 15
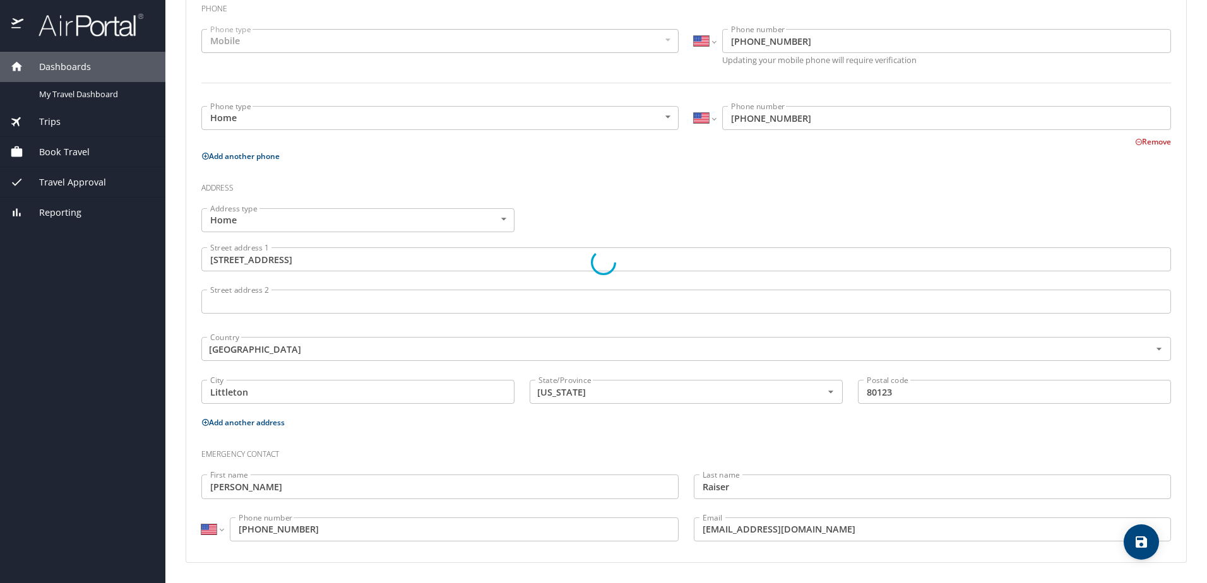
select select "US"
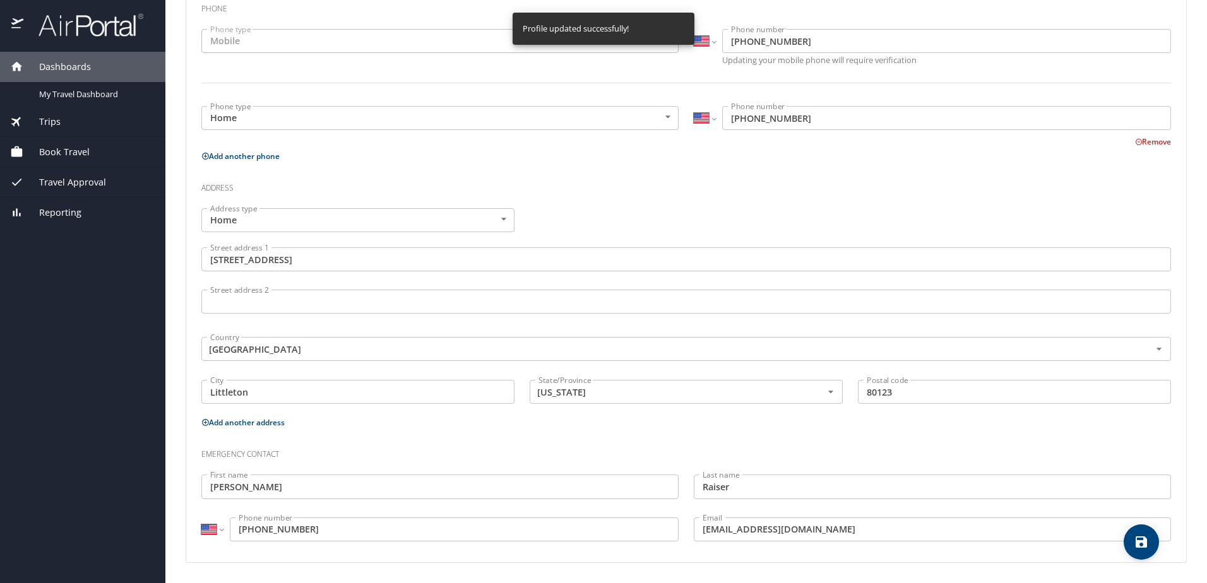
select select "US"
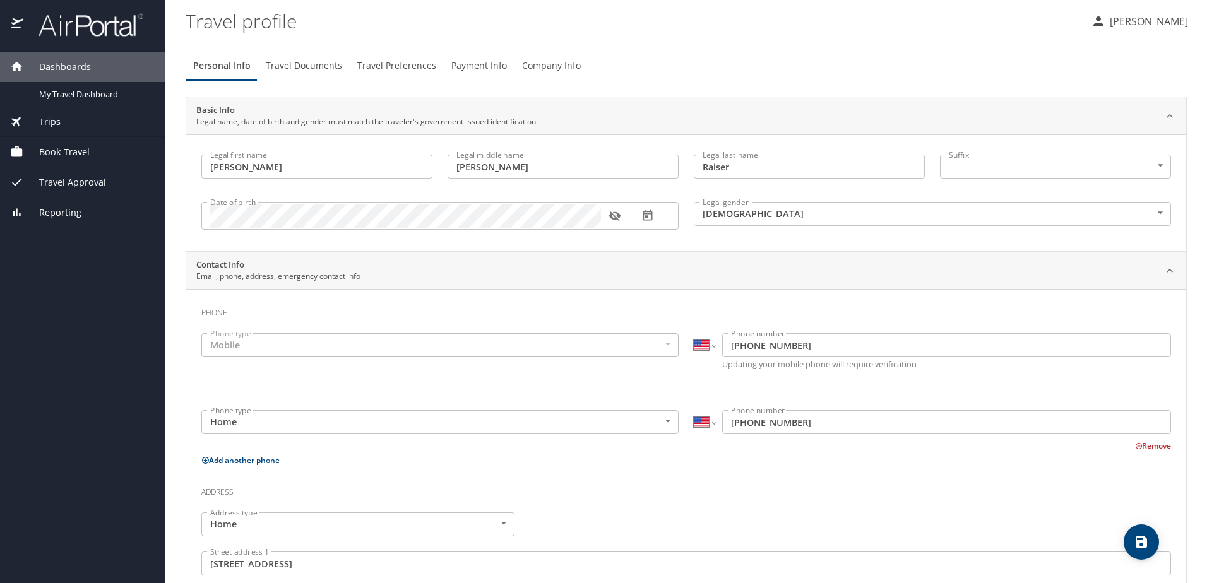
click at [287, 70] on span "Travel Documents" at bounding box center [304, 66] width 76 height 16
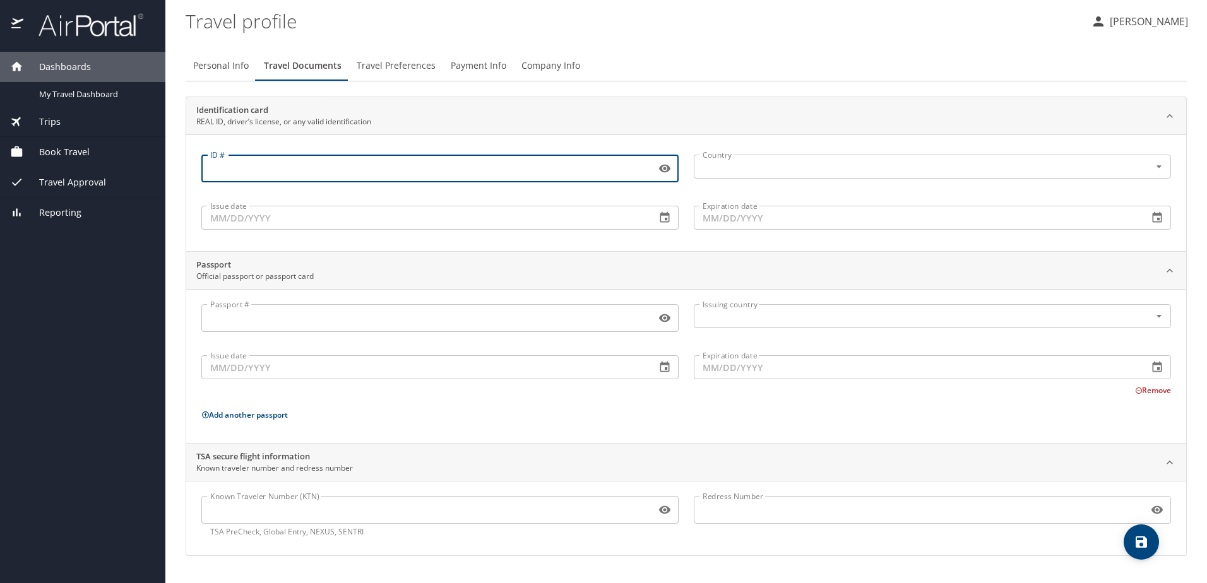
click at [302, 164] on input "ID #" at bounding box center [425, 169] width 449 height 24
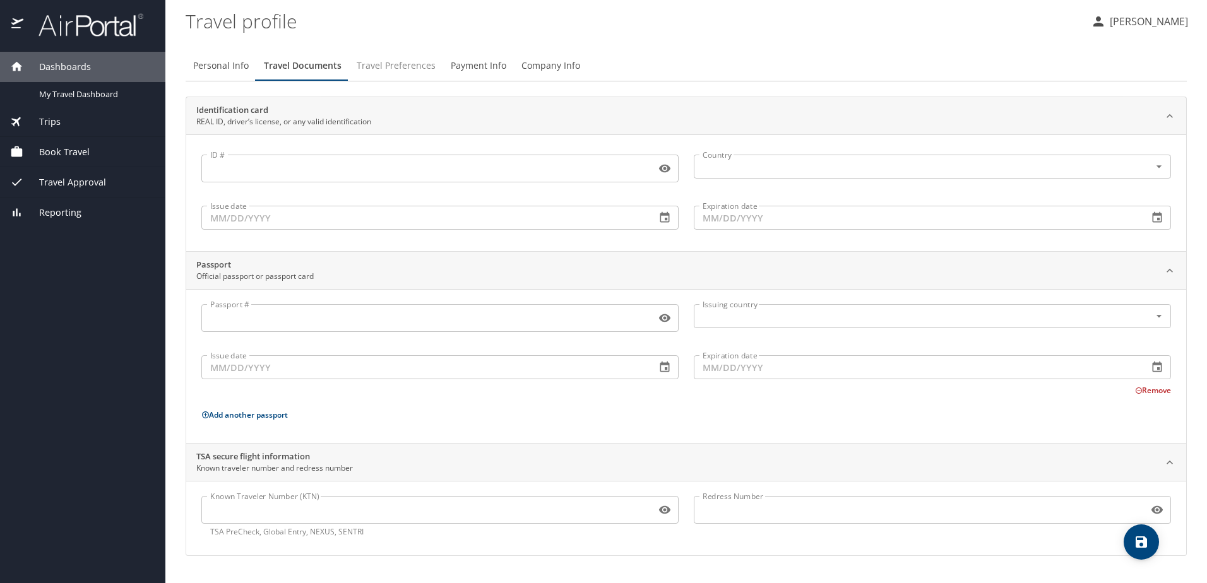
click at [417, 64] on span "Travel Preferences" at bounding box center [396, 66] width 79 height 16
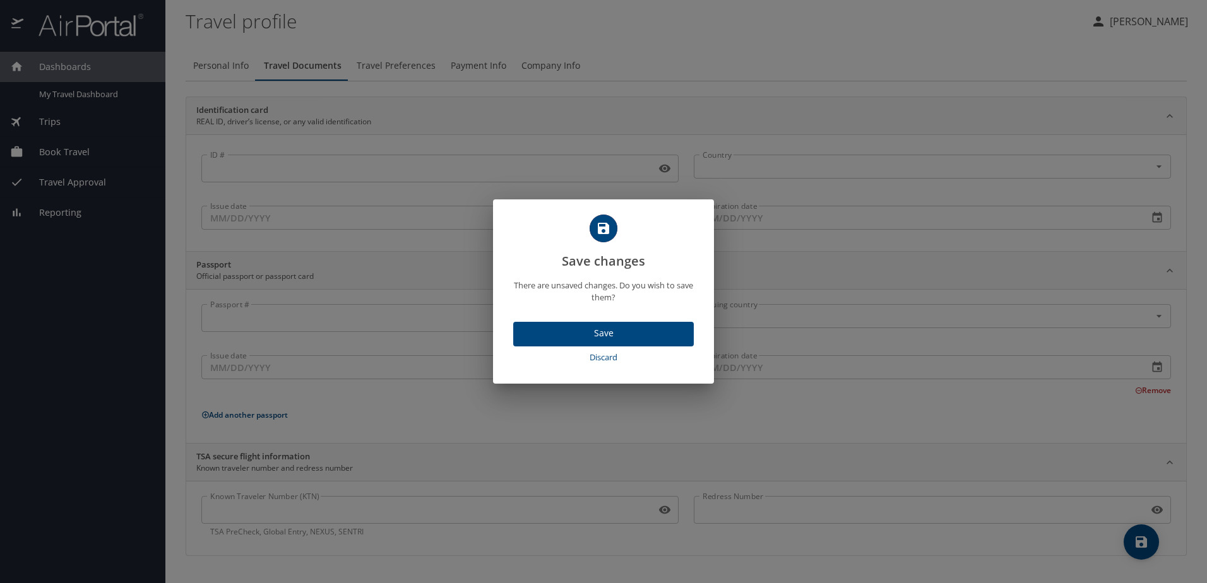
click at [605, 357] on span "Discard" at bounding box center [603, 357] width 170 height 15
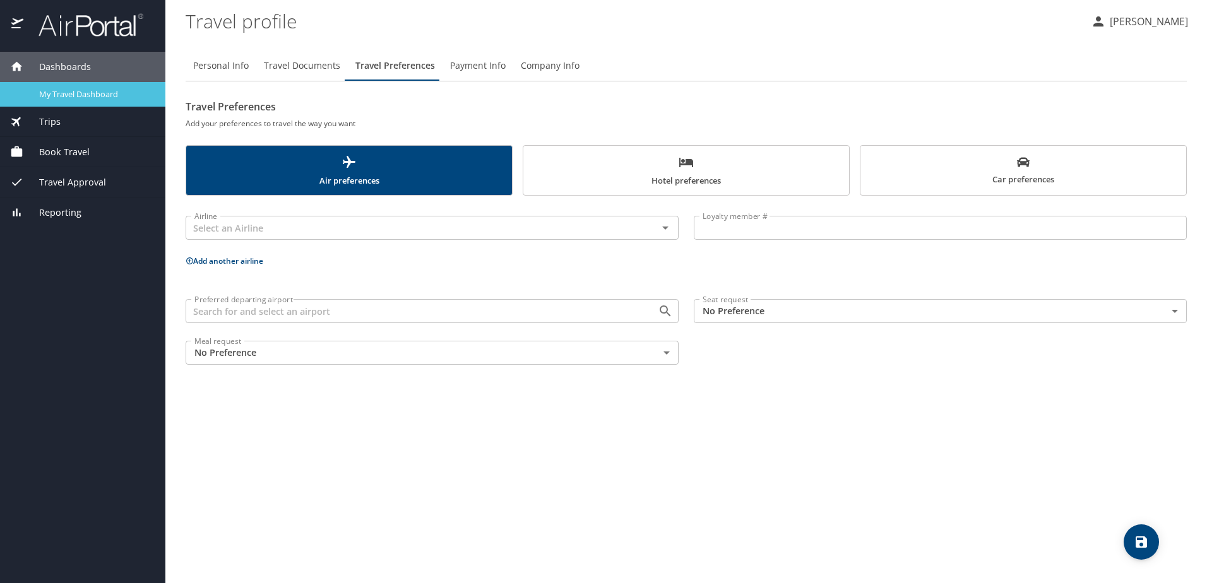
click at [64, 104] on link "My Travel Dashboard" at bounding box center [82, 94] width 165 height 25
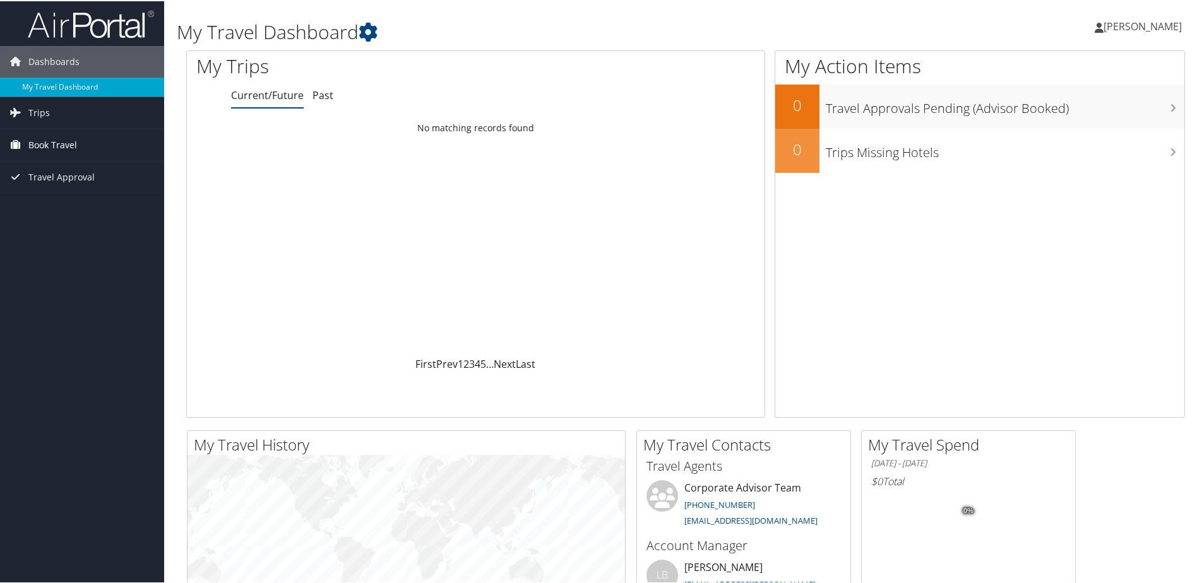
click at [102, 141] on link "Book Travel" at bounding box center [82, 144] width 164 height 32
click at [124, 206] on link "Book/Manage Online Trips" at bounding box center [82, 207] width 164 height 19
click at [83, 171] on link "Agent Booking Request" at bounding box center [82, 169] width 164 height 19
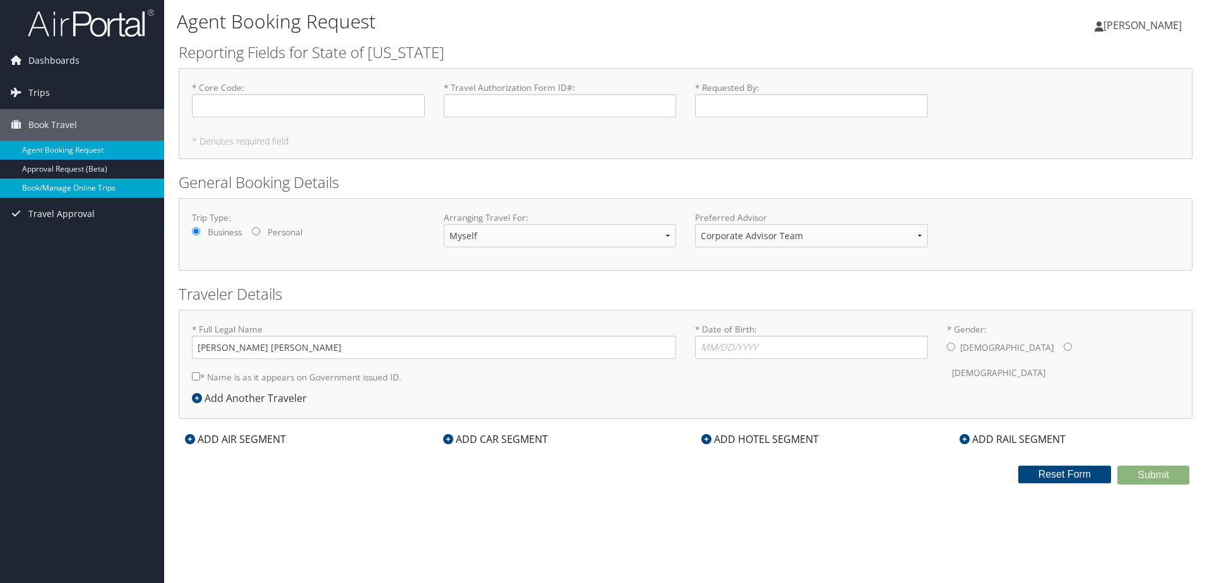
click at [97, 189] on link "Book/Manage Online Trips" at bounding box center [82, 188] width 164 height 19
